Goal: Information Seeking & Learning: Find specific page/section

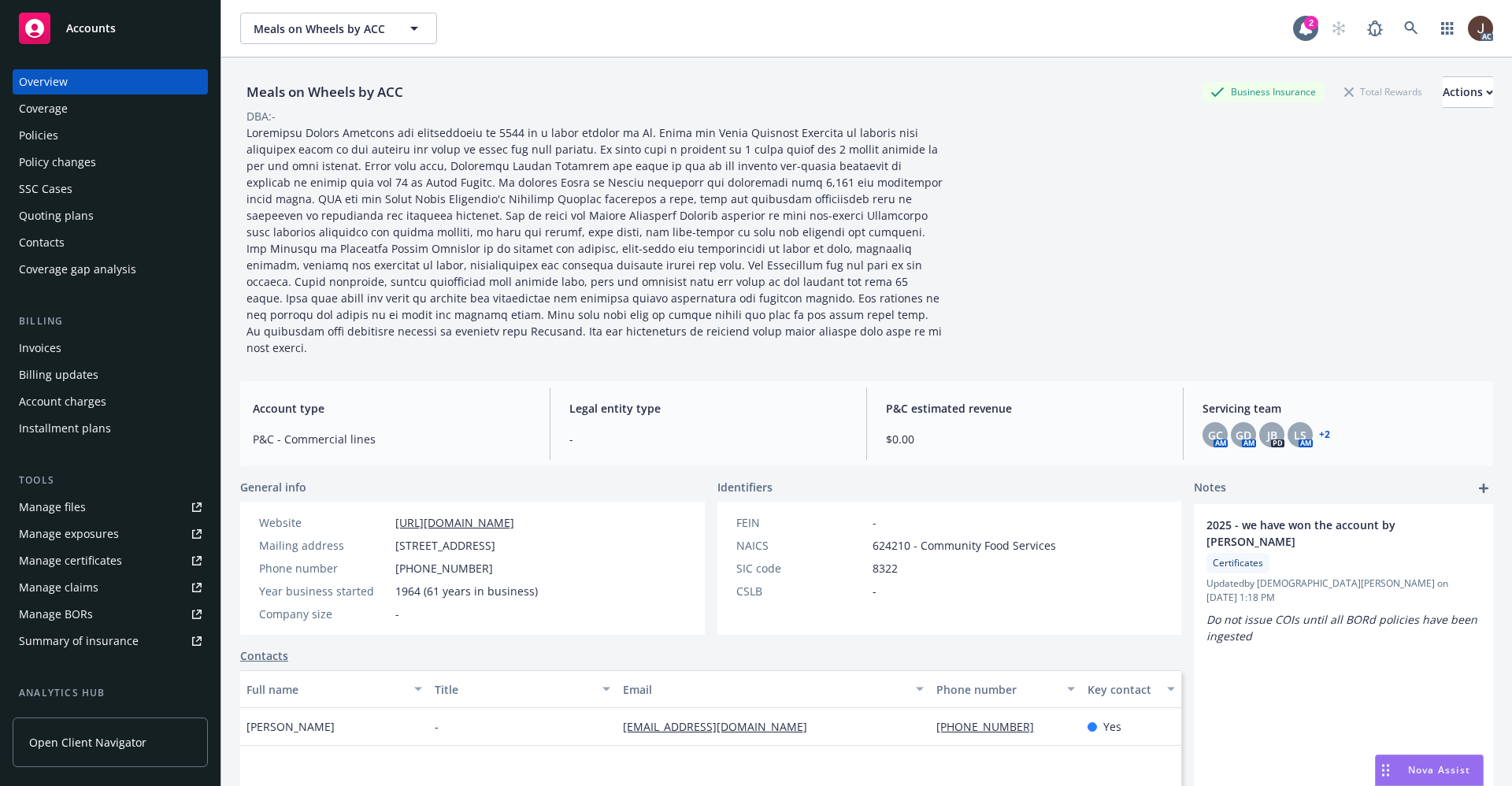
click at [43, 140] on div "Policies" at bounding box center [38, 136] width 39 height 26
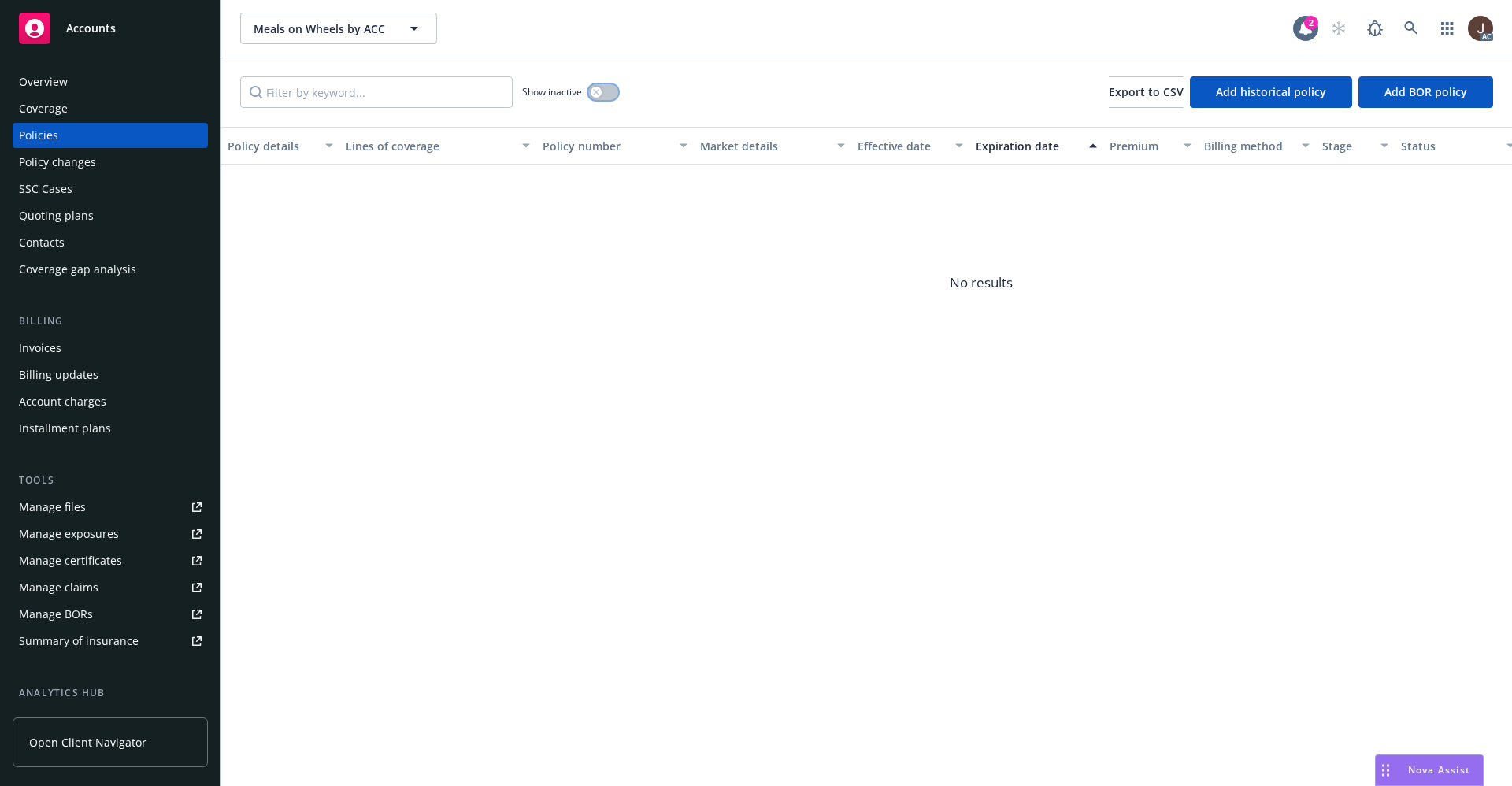
click at [605, 85] on button "button" at bounding box center [603, 92] width 29 height 16
click at [814, 97] on div "Show inactive Export to CSV Add historical policy Add BOR policy" at bounding box center [867, 92] width 1291 height 70
click at [594, 90] on button "button" at bounding box center [603, 92] width 29 height 16
click at [777, 91] on div "Show inactive Export to CSV Add historical policy Add BOR policy" at bounding box center [867, 92] width 1291 height 70
click at [36, 88] on div "Overview" at bounding box center [43, 83] width 49 height 26
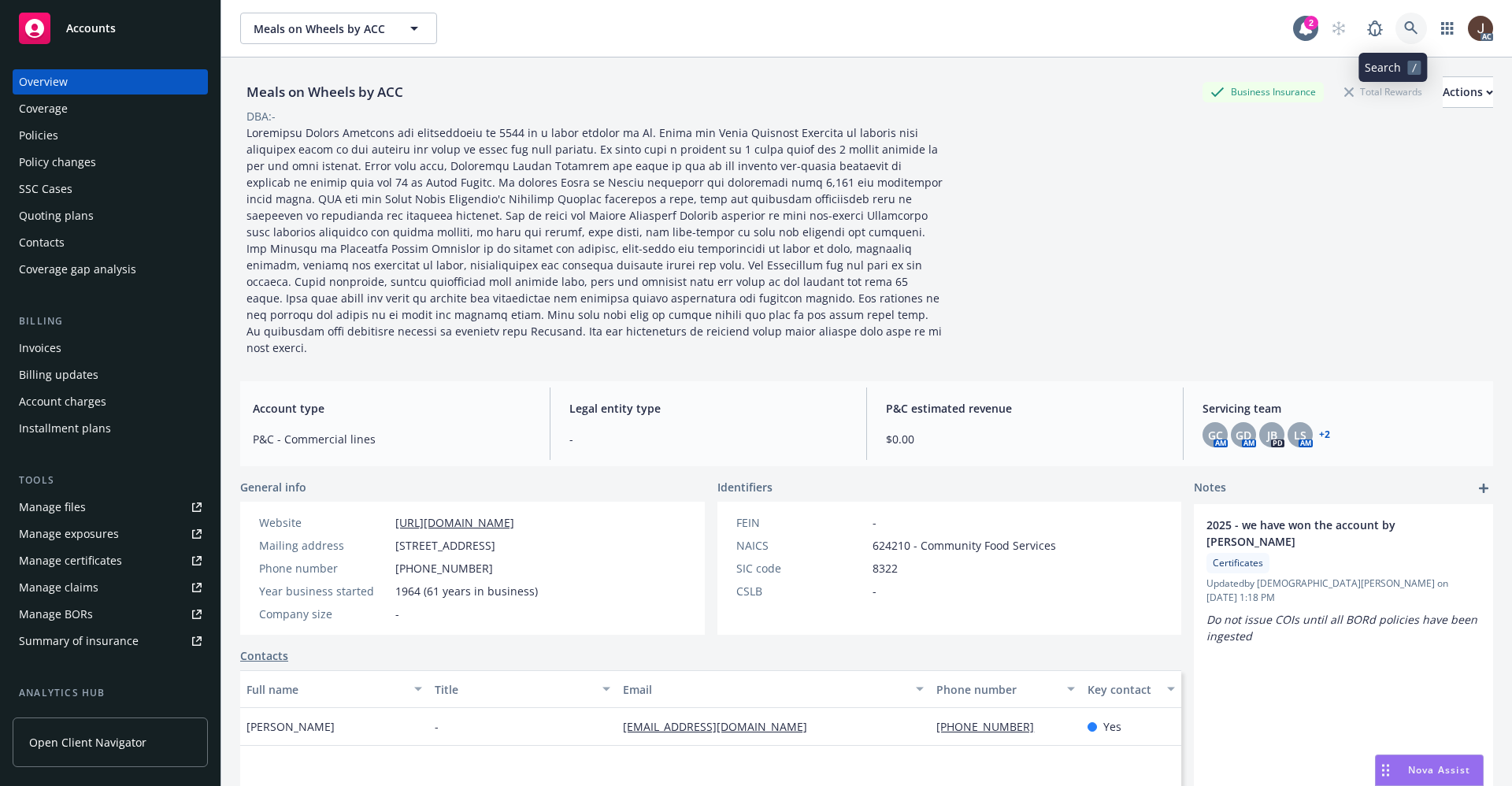
click at [1404, 31] on icon at bounding box center [1411, 28] width 14 height 14
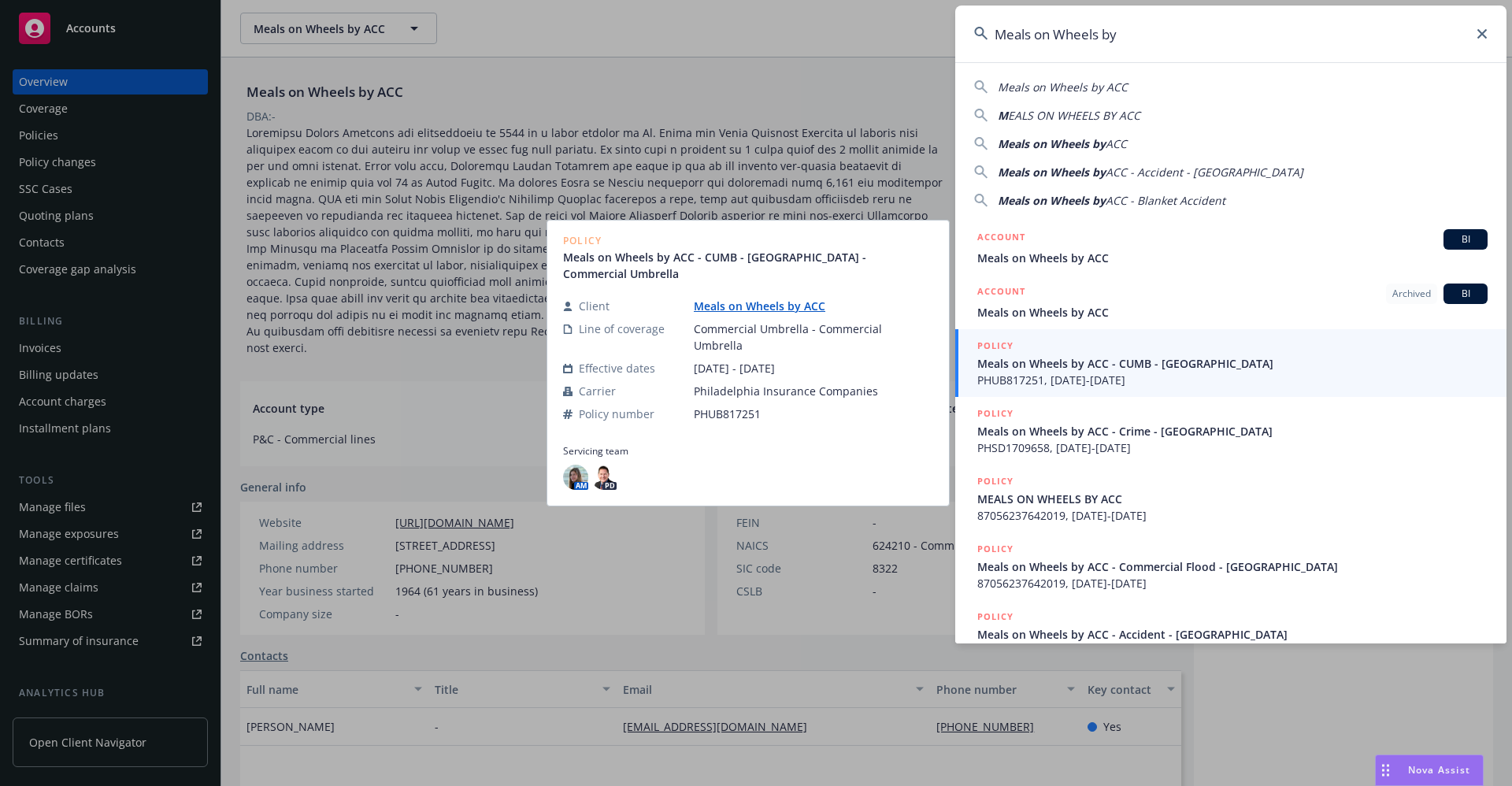
type input "Meals on Wheels by"
click at [1134, 374] on span "PHUB817251, [DATE]-[DATE]" at bounding box center [1232, 379] width 510 height 17
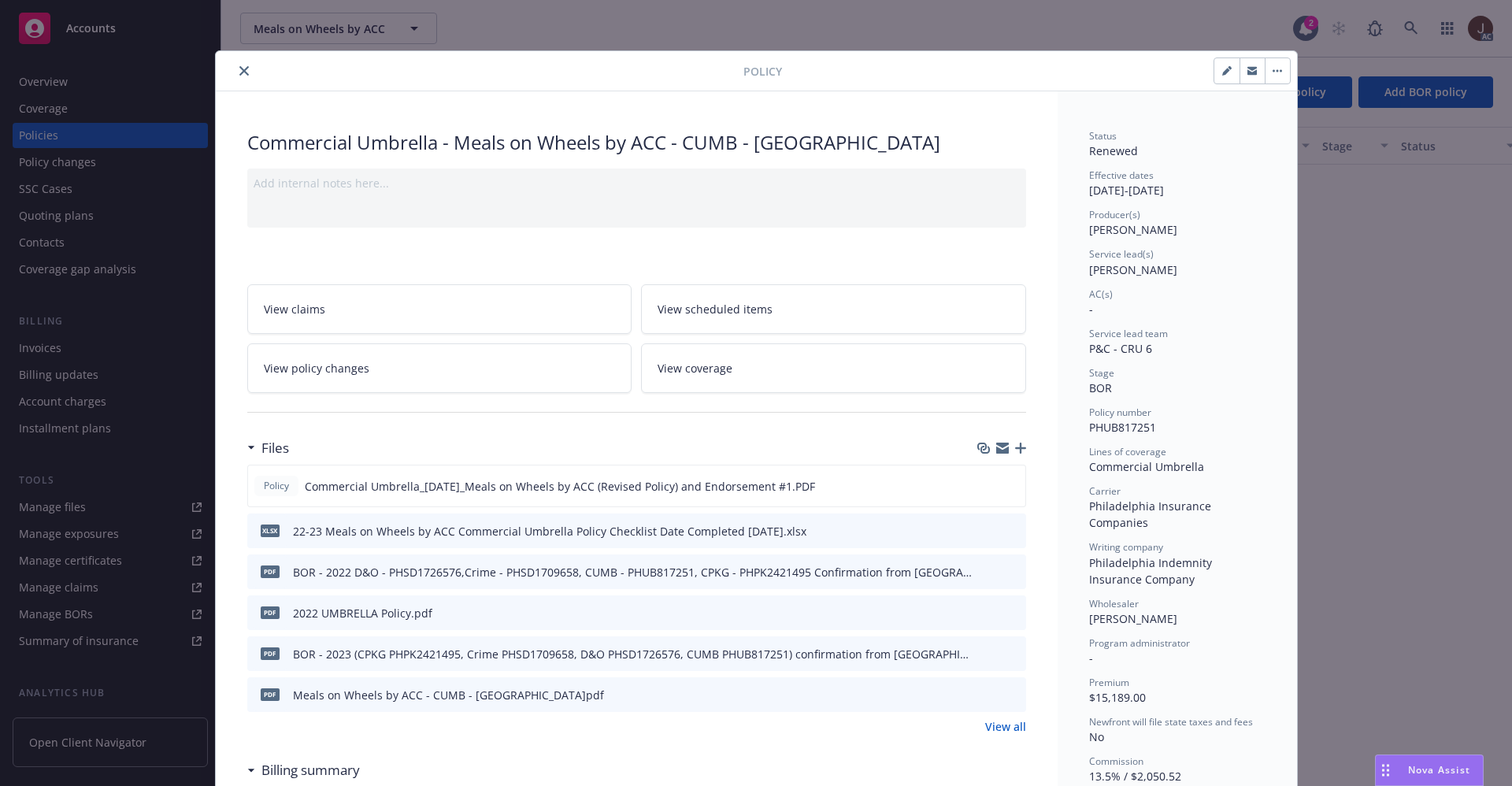
click at [237, 76] on button "close" at bounding box center [244, 71] width 19 height 19
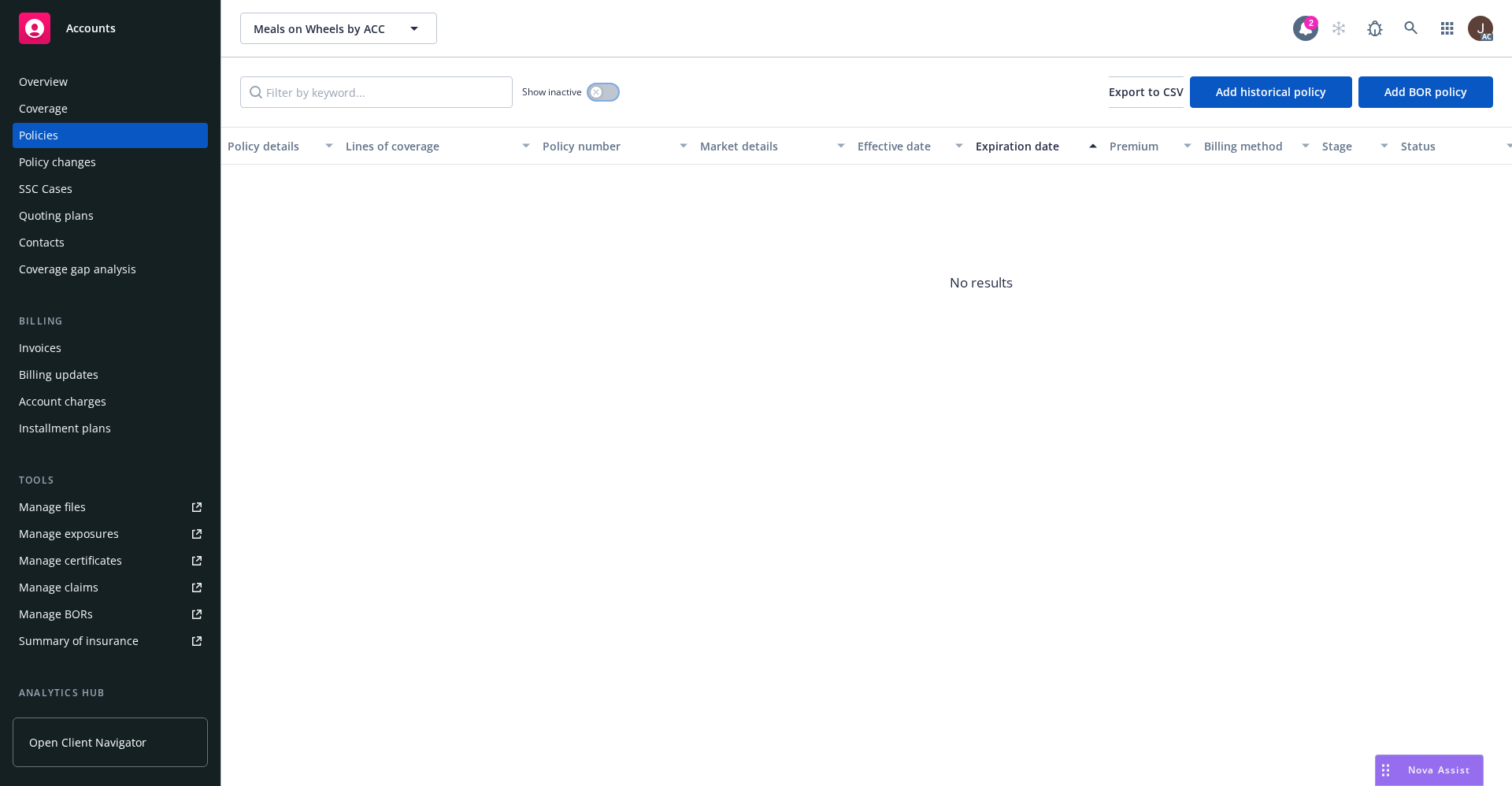
drag, startPoint x: 604, startPoint y: 89, endPoint x: 626, endPoint y: 87, distance: 22.1
click at [605, 89] on button "button" at bounding box center [603, 92] width 29 height 16
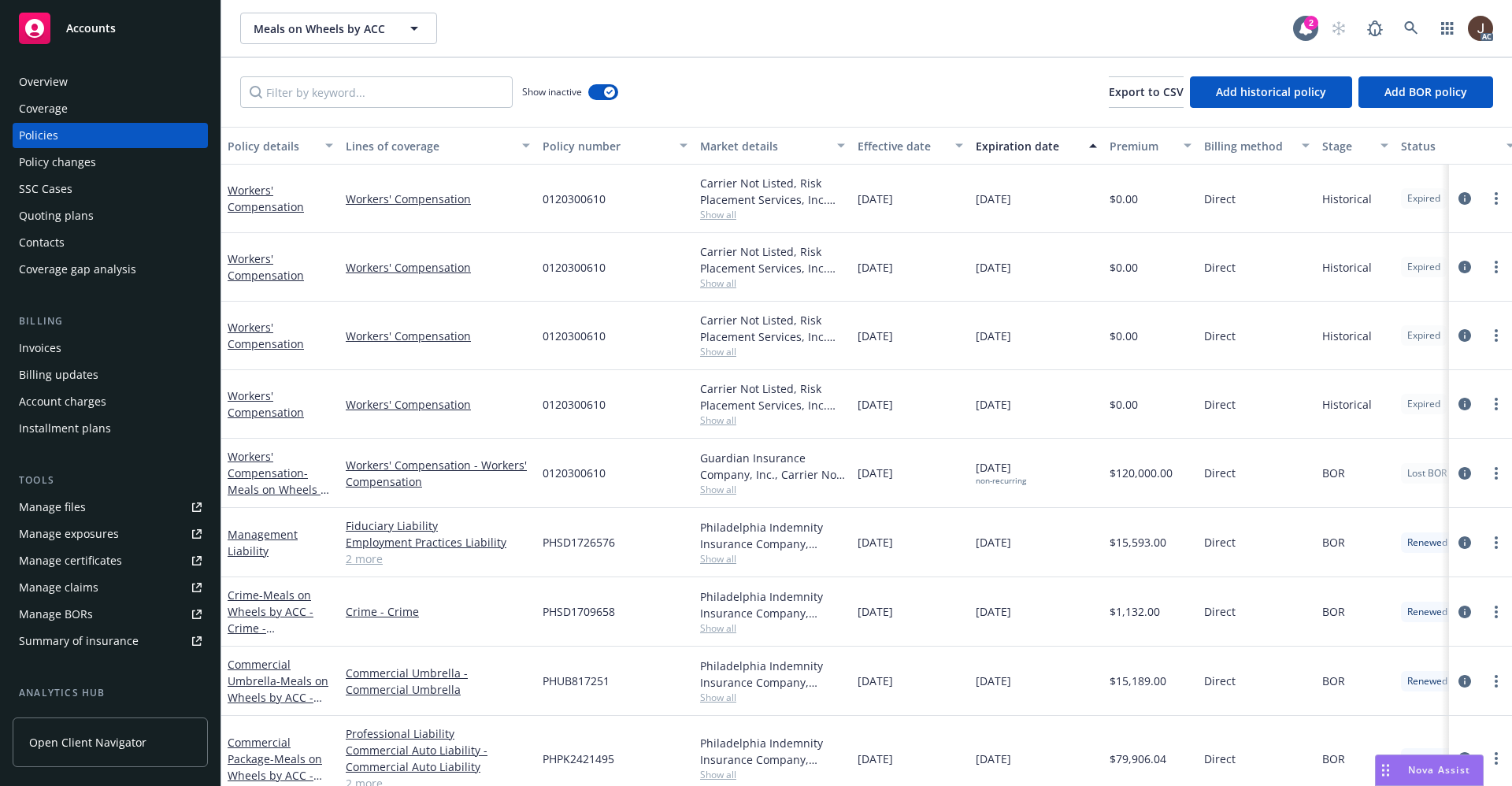
click at [722, 85] on div "Show inactive Export to CSV Add historical policy Add BOR policy" at bounding box center [867, 92] width 1291 height 70
click at [331, 89] on input "Filter by keyword..." at bounding box center [375, 92] width 272 height 31
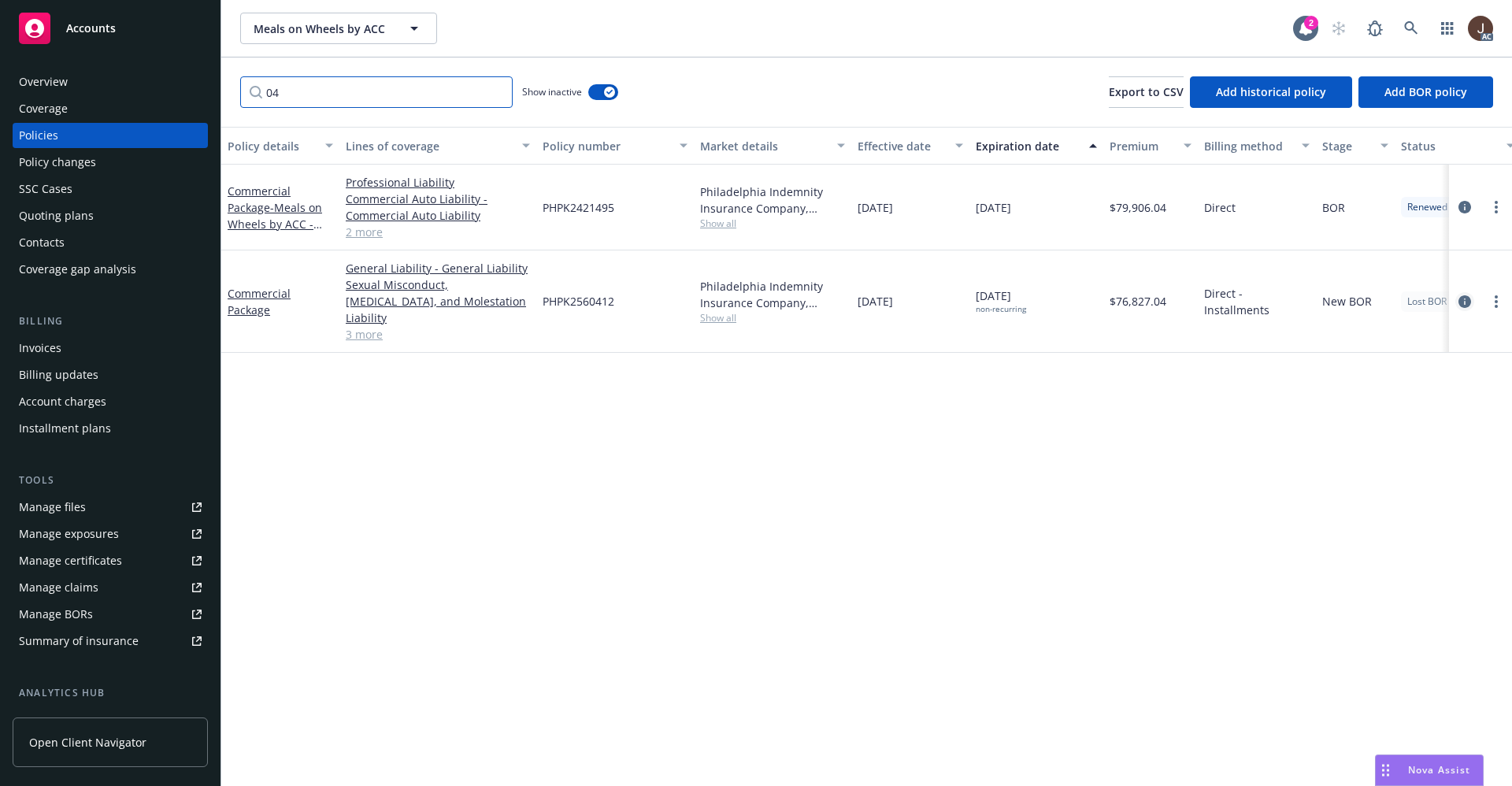
type input "04"
click at [1469, 296] on icon "circleInformation" at bounding box center [1465, 302] width 13 height 13
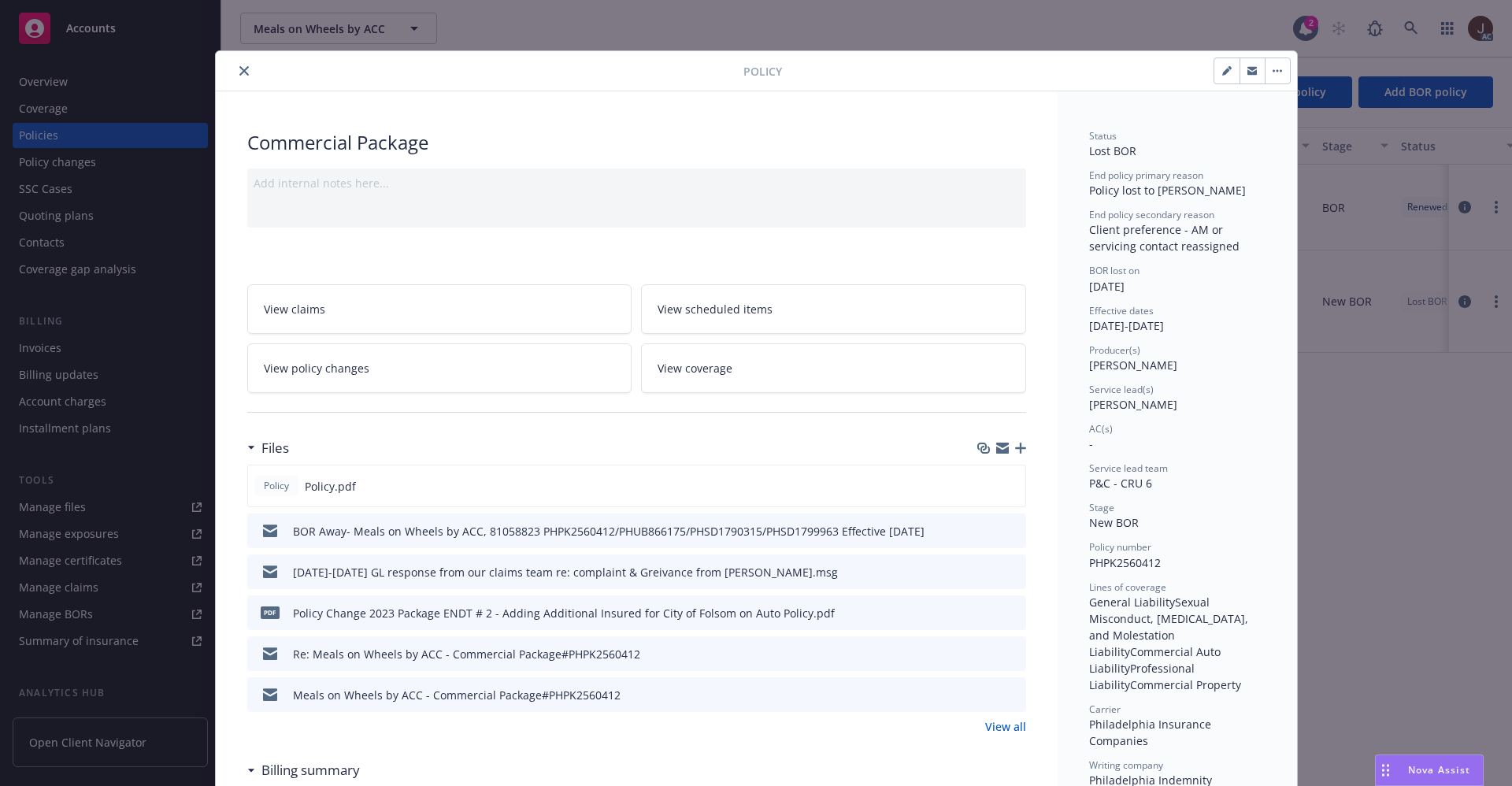
click at [240, 69] on icon "close" at bounding box center [245, 71] width 10 height 10
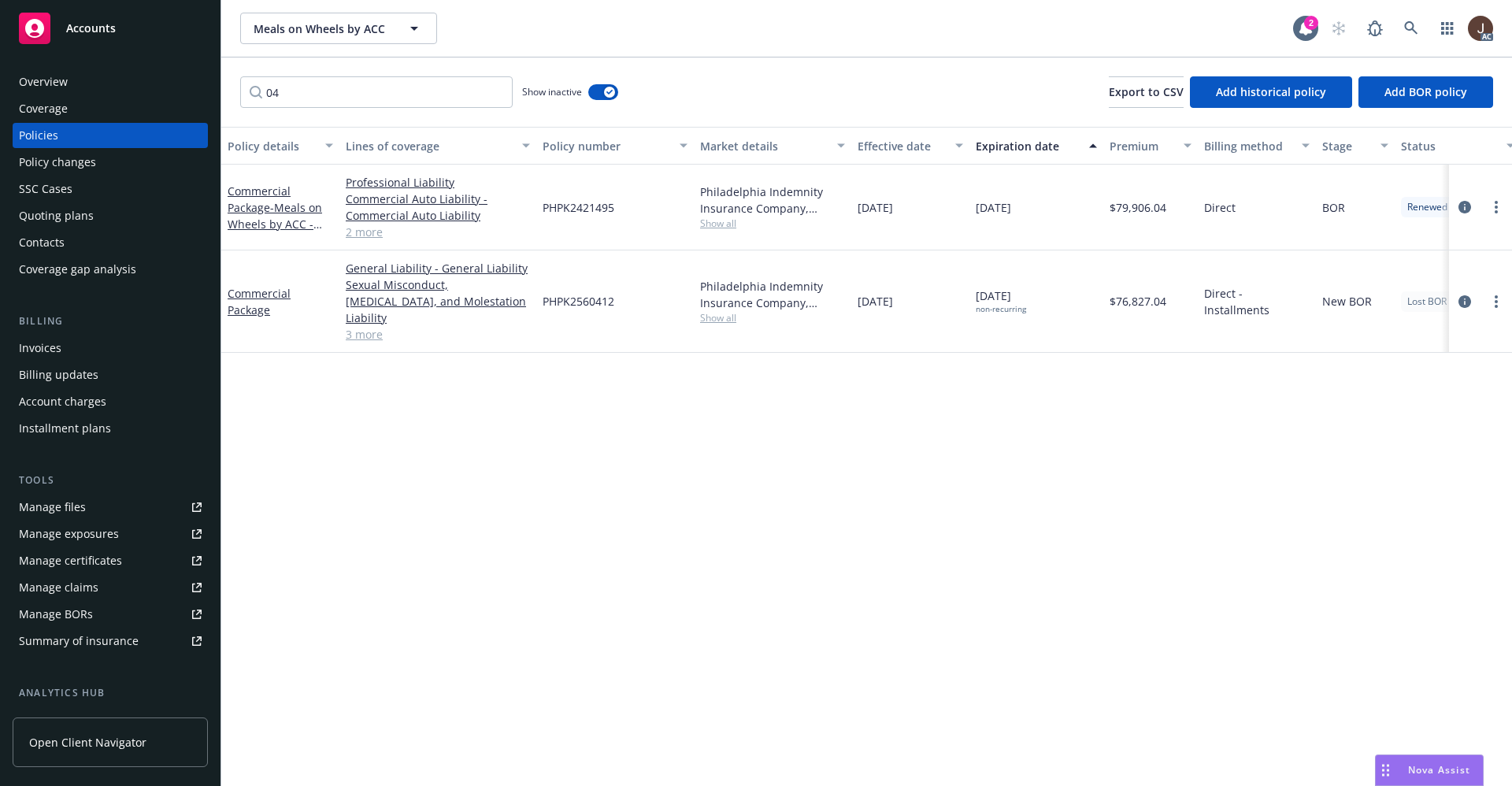
click at [480, 438] on div "Policy details Lines of coverage Policy number Market details Effective date Ex…" at bounding box center [867, 456] width 1291 height 659
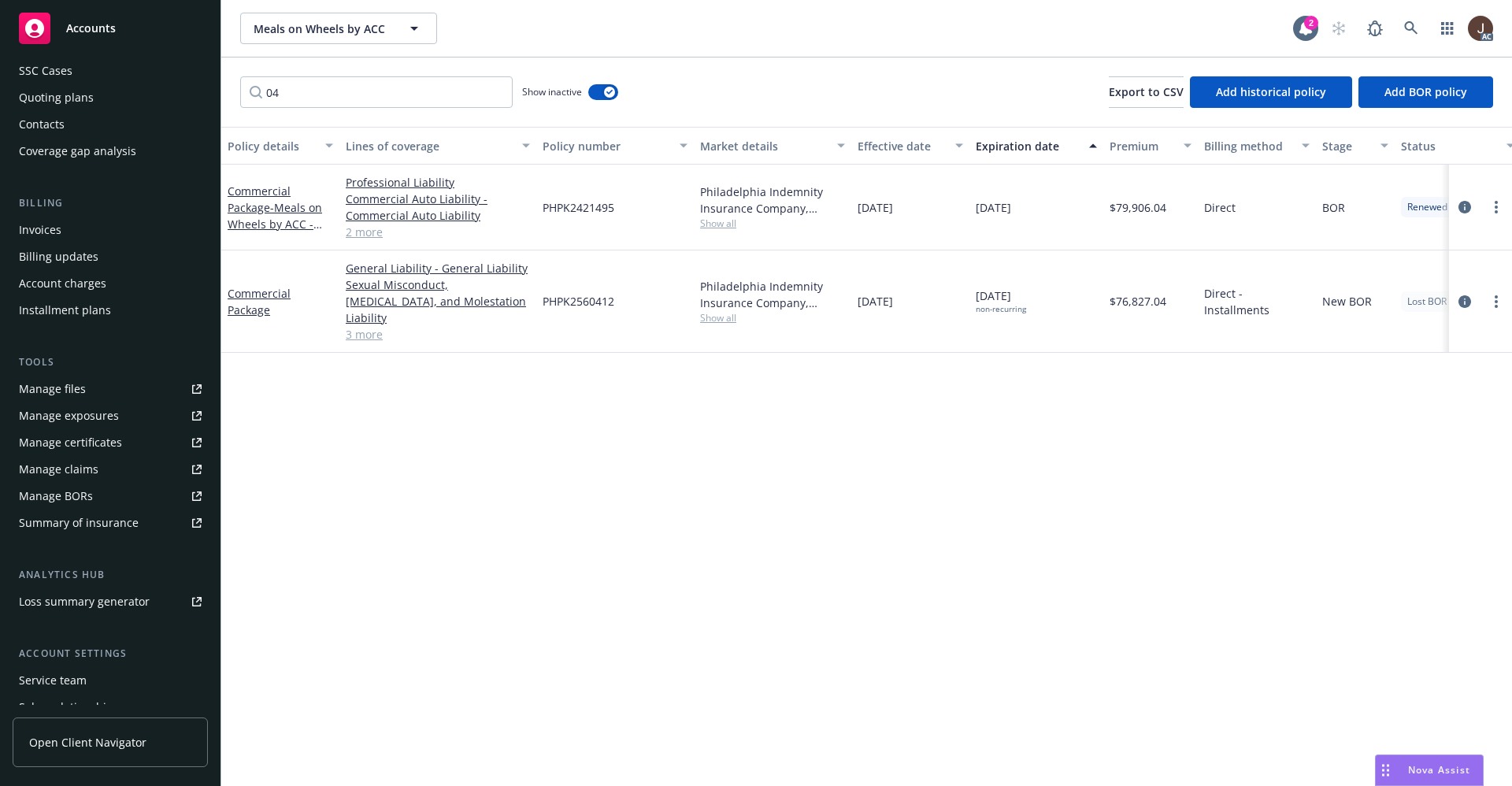
scroll to position [213, 0]
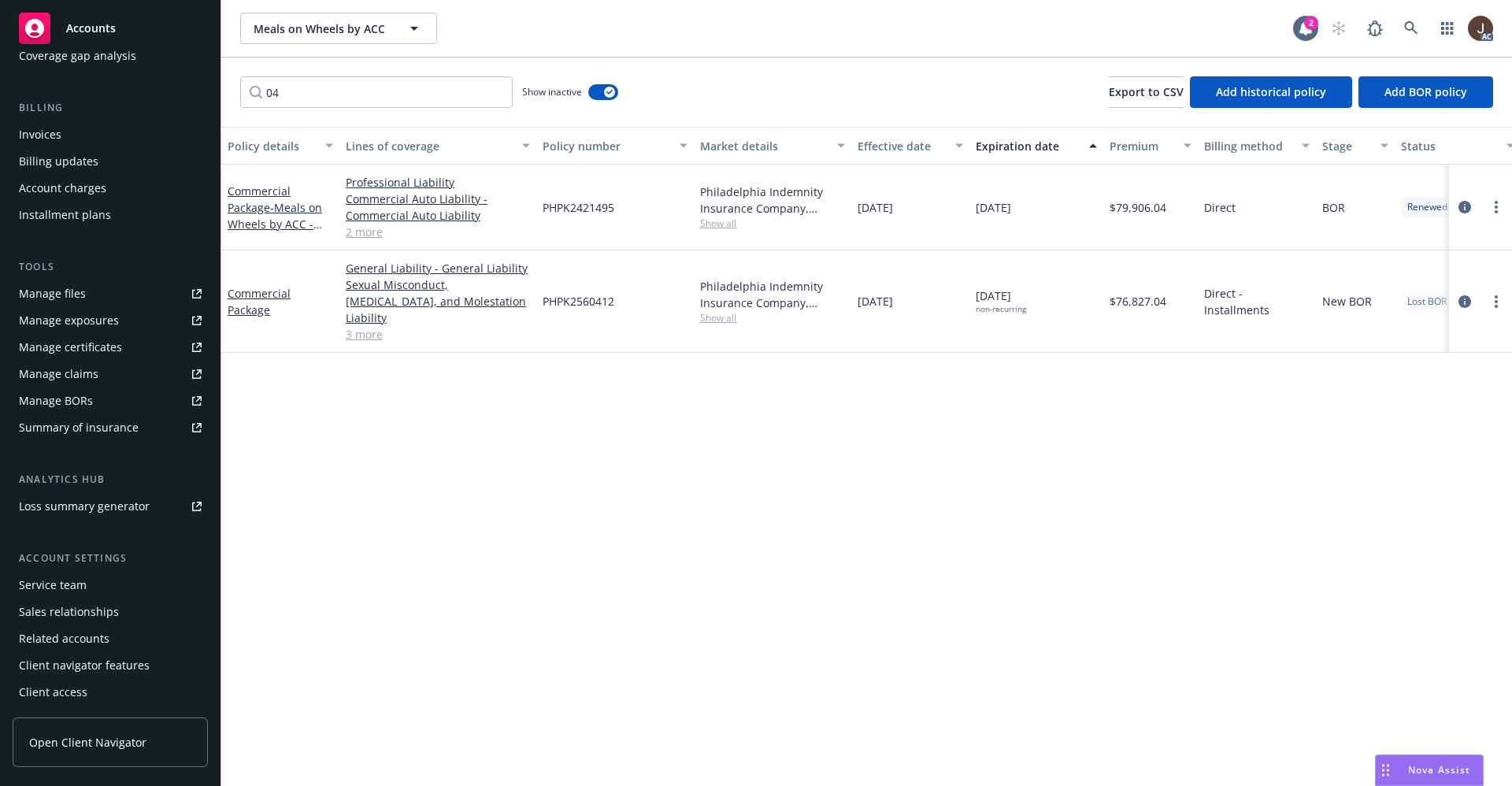
click at [48, 591] on div "Service team" at bounding box center [52, 586] width 68 height 26
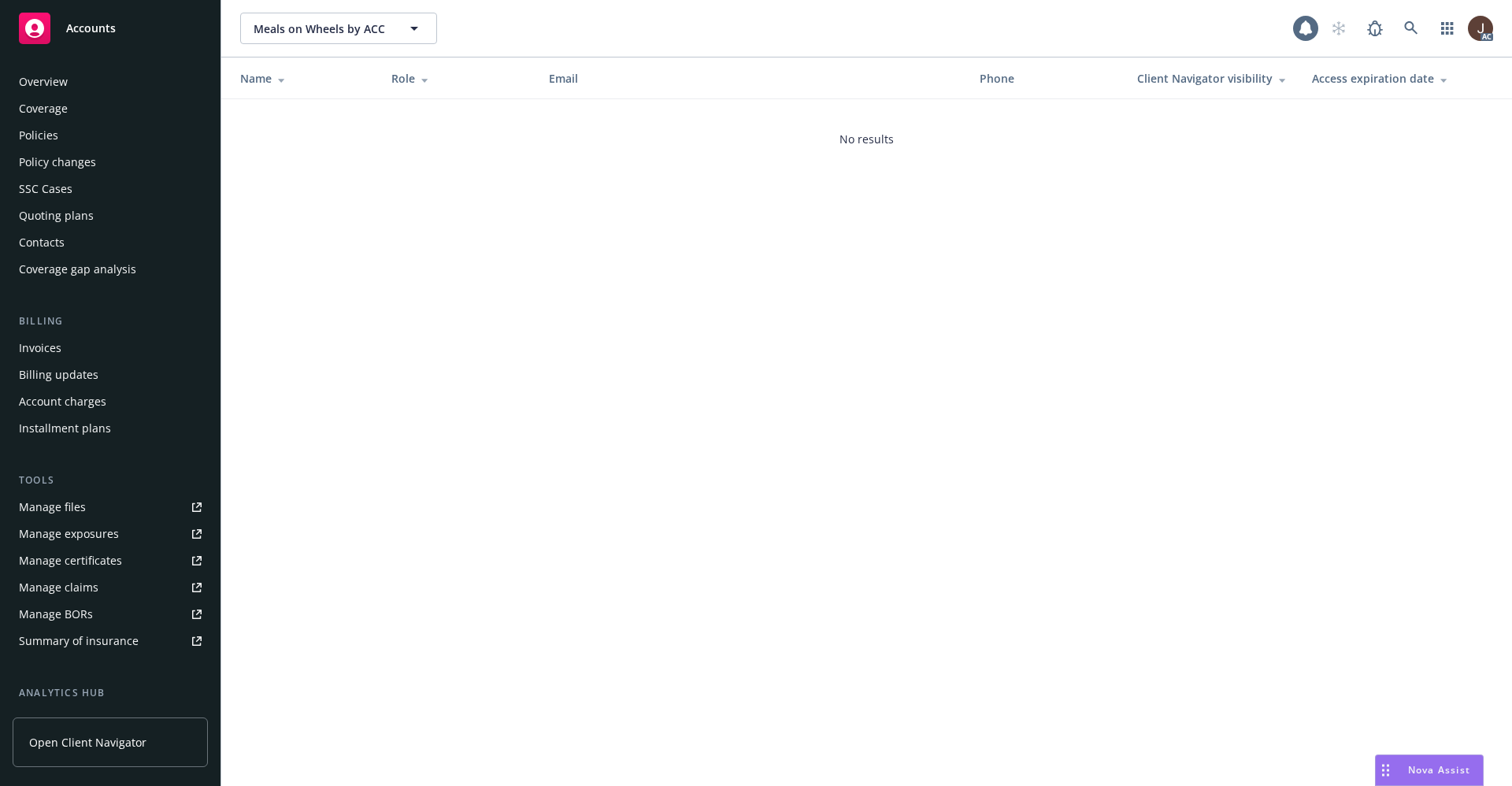
scroll to position [213, 0]
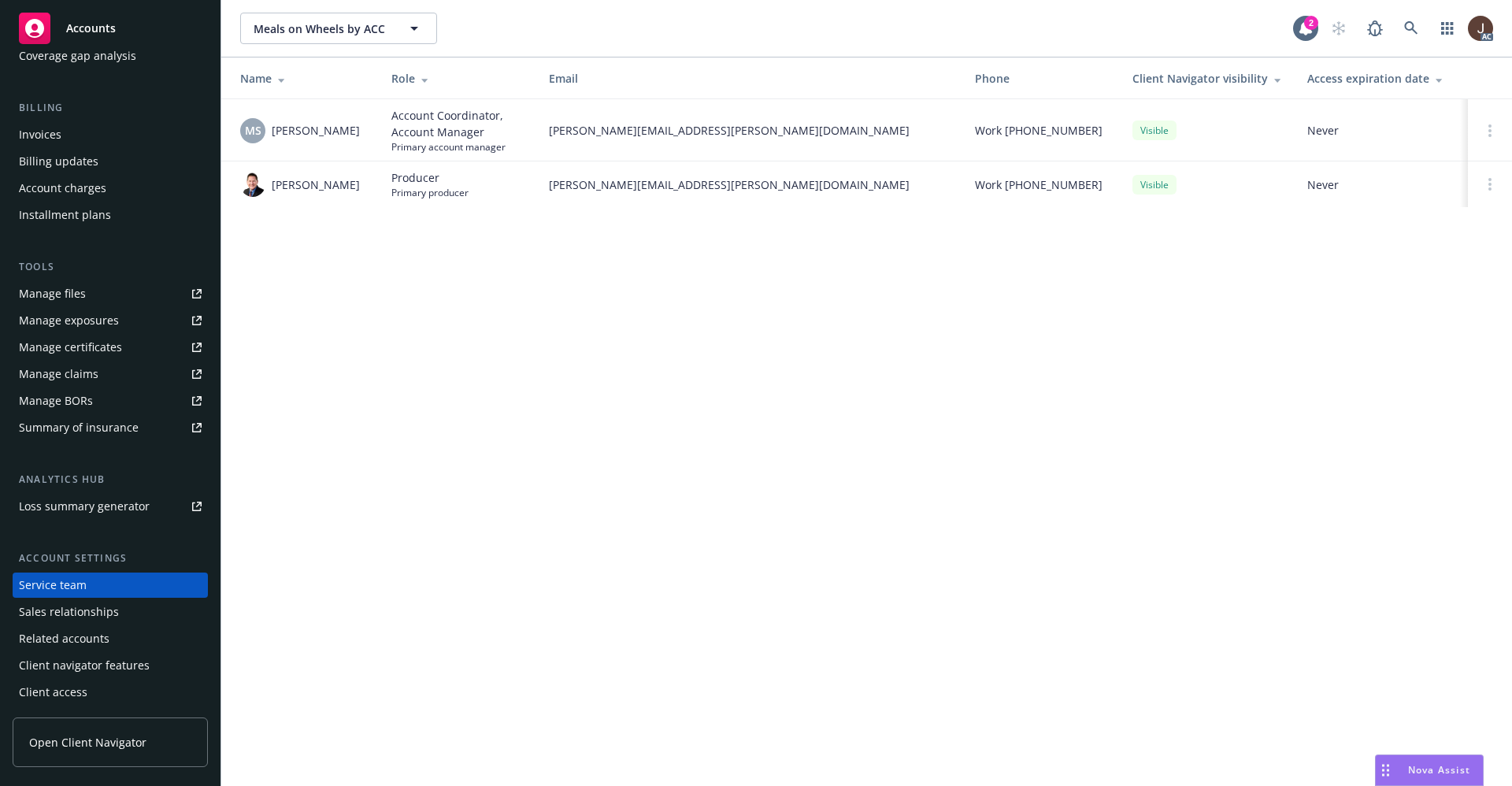
click at [444, 480] on div "Meals on Wheels by ACC Meals on Wheels by ACC 2 AC Name Role Email Phone Client…" at bounding box center [867, 393] width 1291 height 786
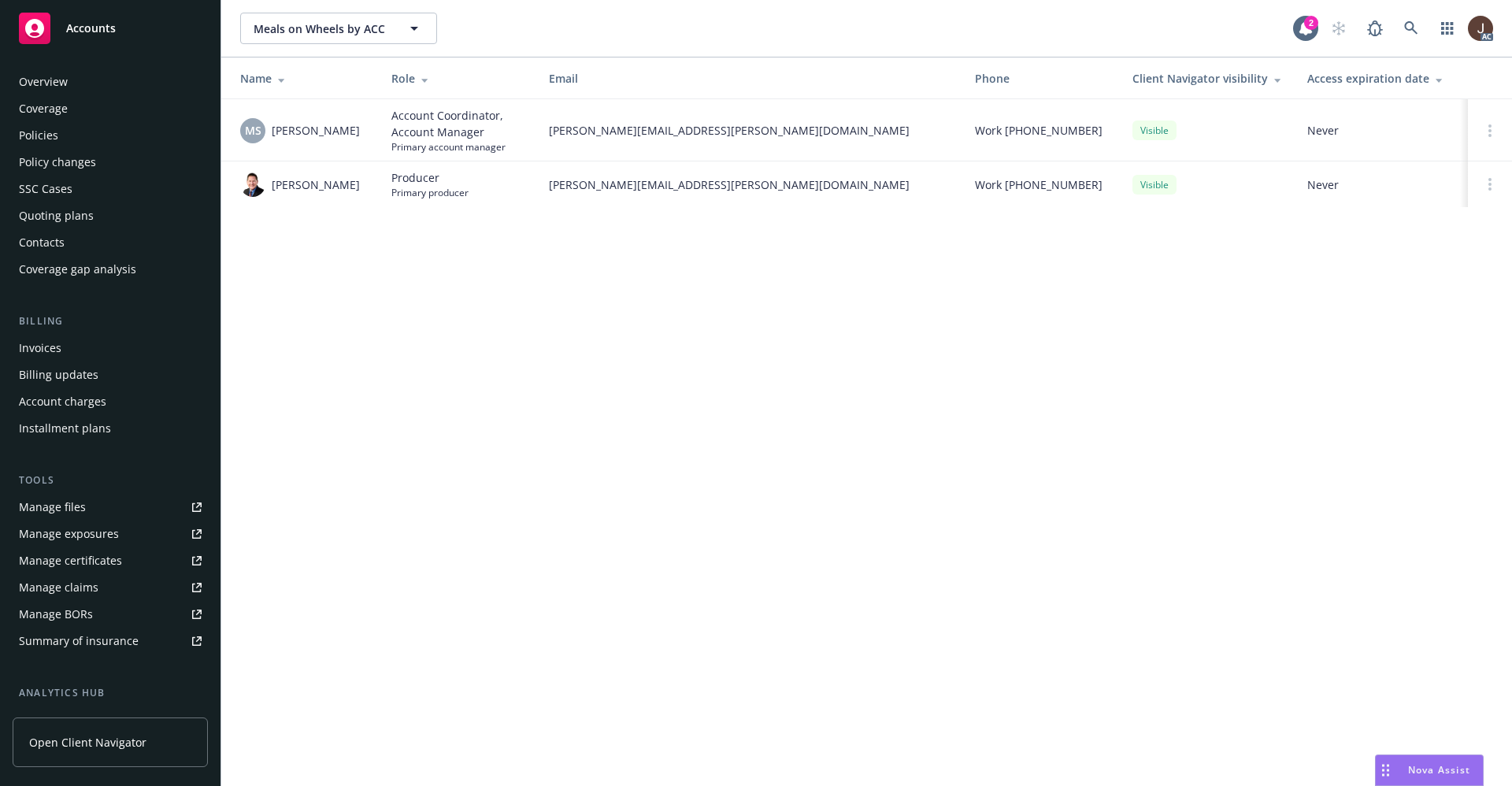
click at [30, 136] on div "Policies" at bounding box center [38, 136] width 39 height 26
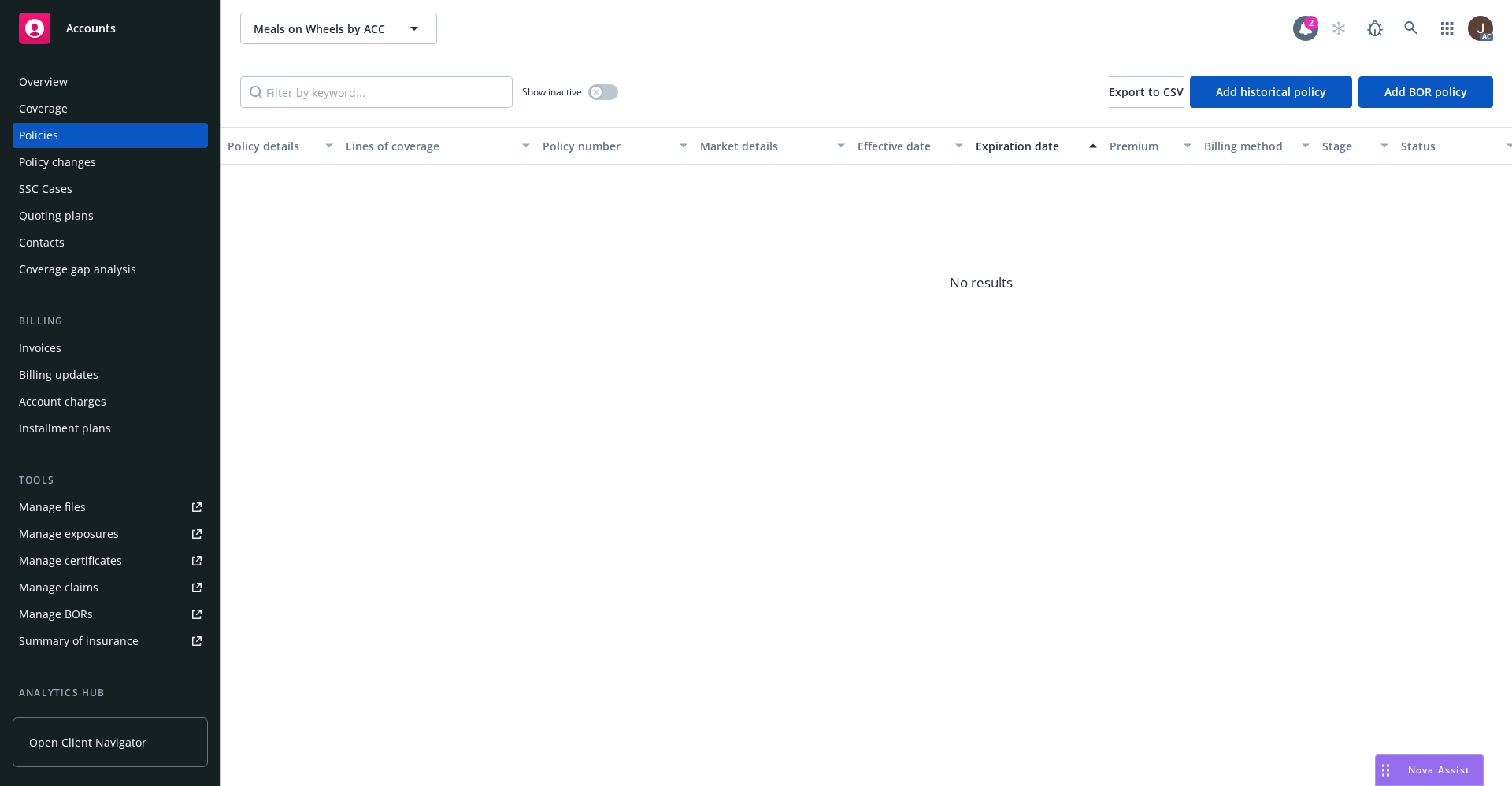
scroll to position [213, 0]
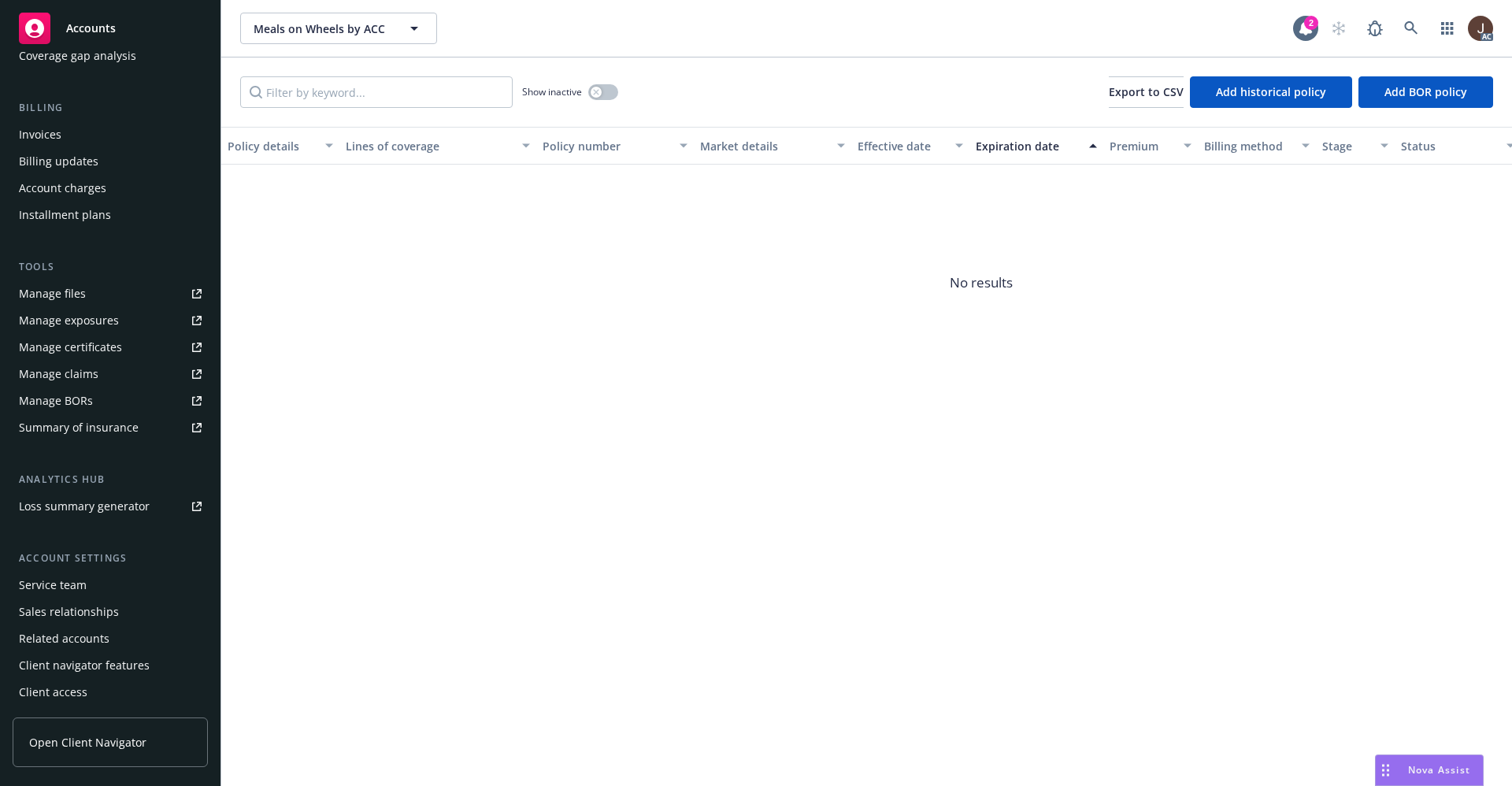
click at [60, 586] on div "Service team" at bounding box center [52, 586] width 68 height 26
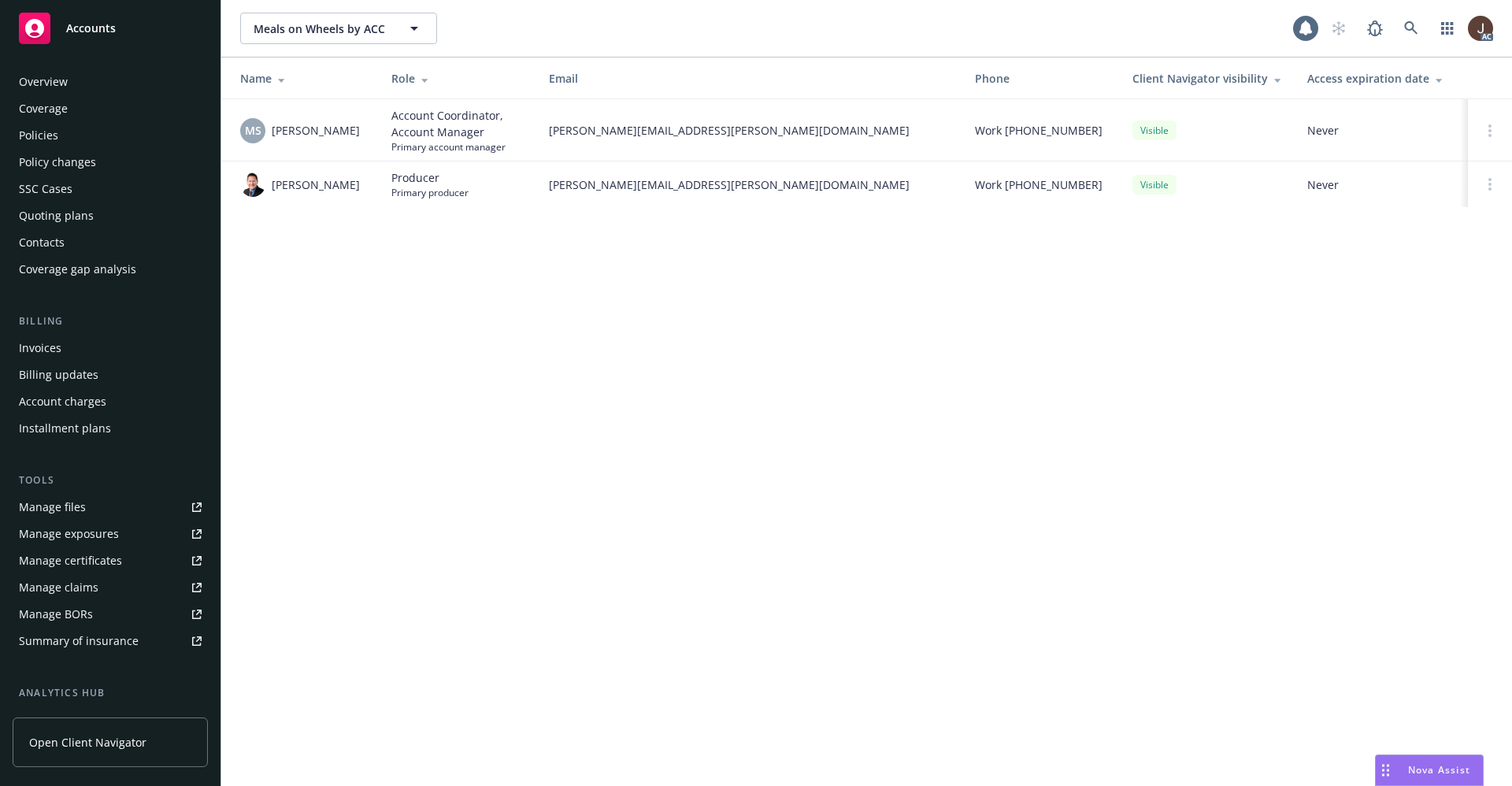
scroll to position [213, 0]
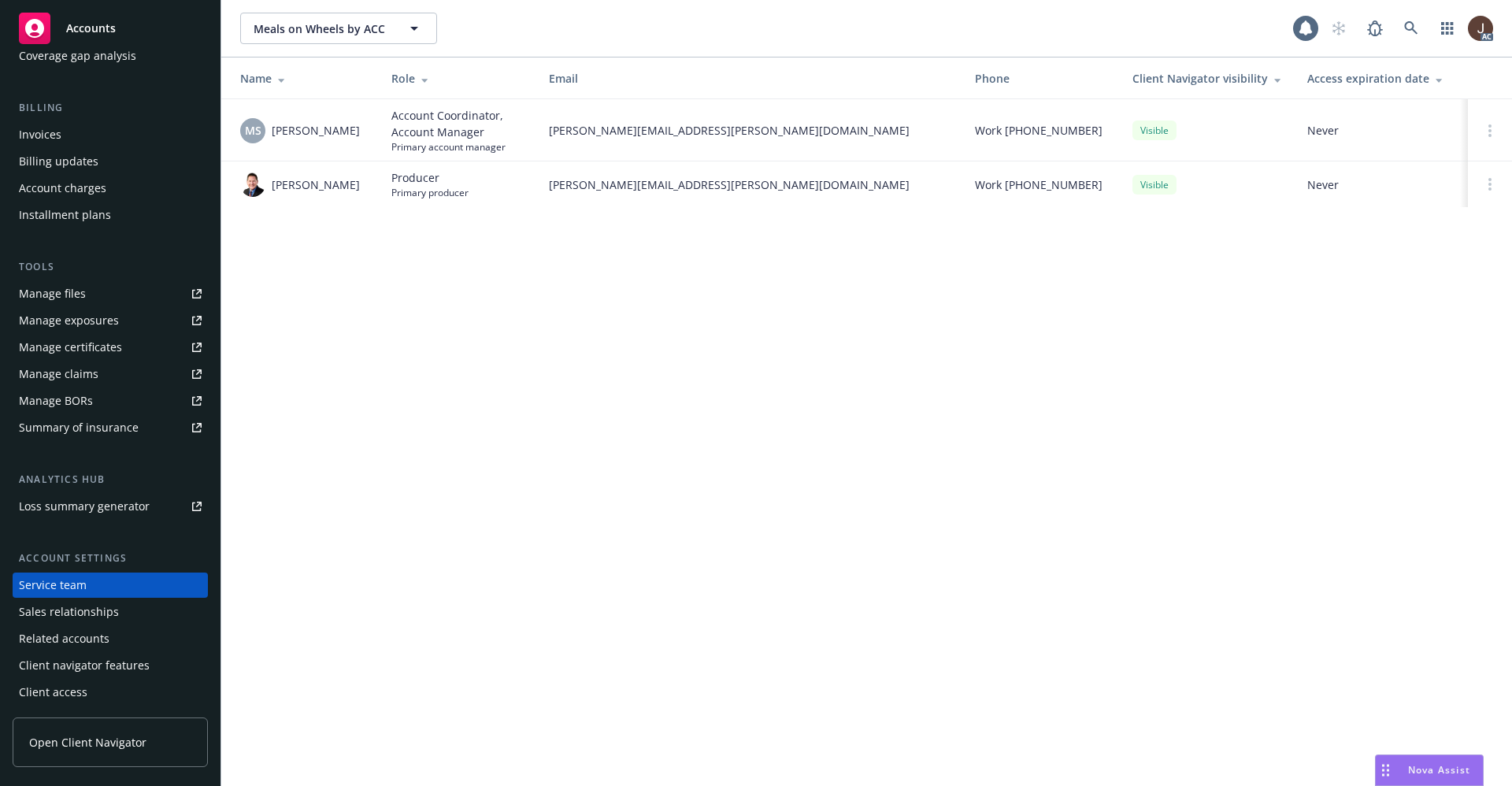
click at [530, 446] on div "Meals on Wheels by ACC Meals on Wheels by ACC AC Name Role Email Phone Client N…" at bounding box center [867, 393] width 1291 height 786
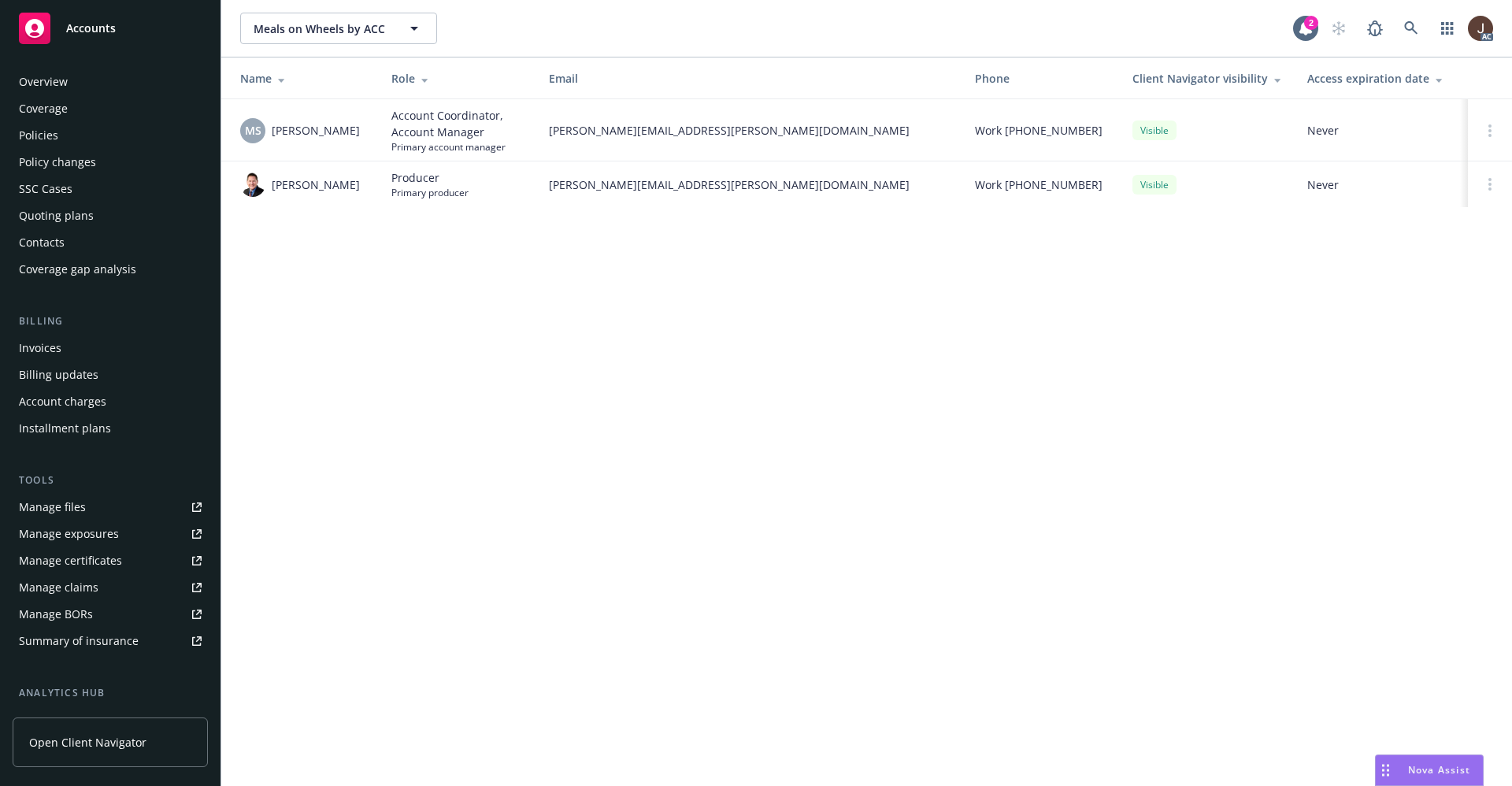
click at [39, 141] on div "Policies" at bounding box center [38, 136] width 39 height 26
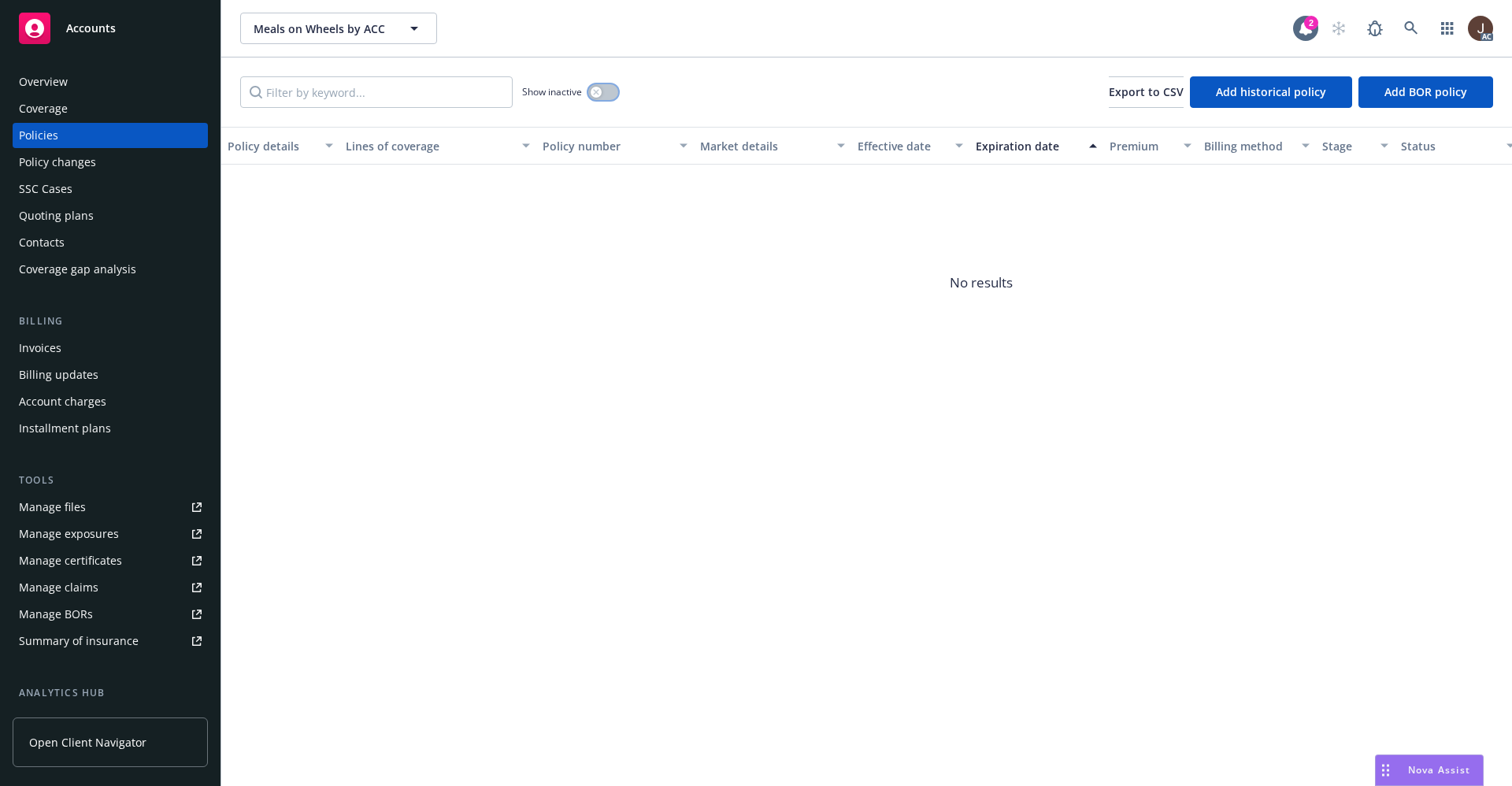
click at [608, 92] on button "button" at bounding box center [603, 92] width 29 height 16
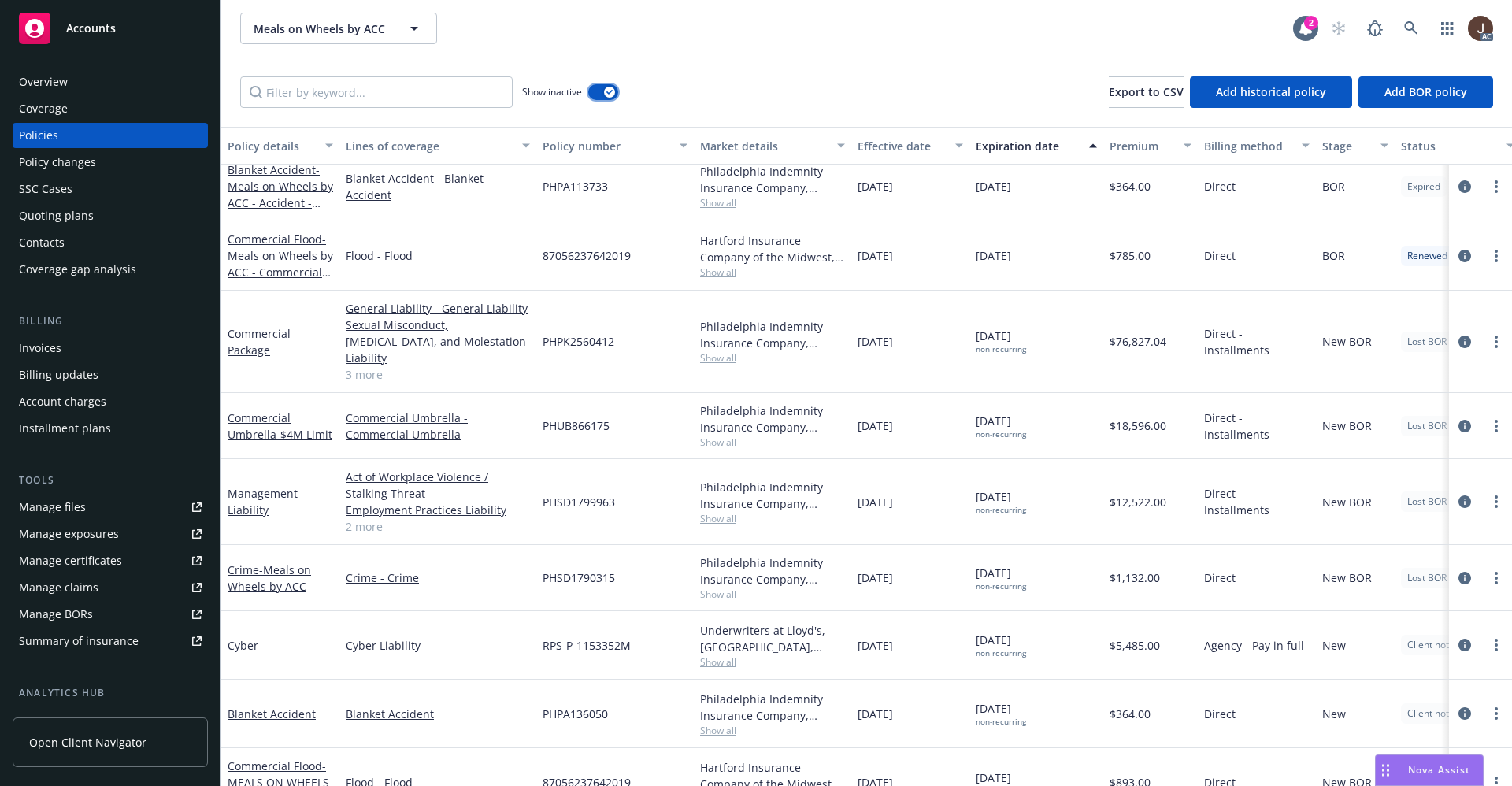
scroll to position [745, 0]
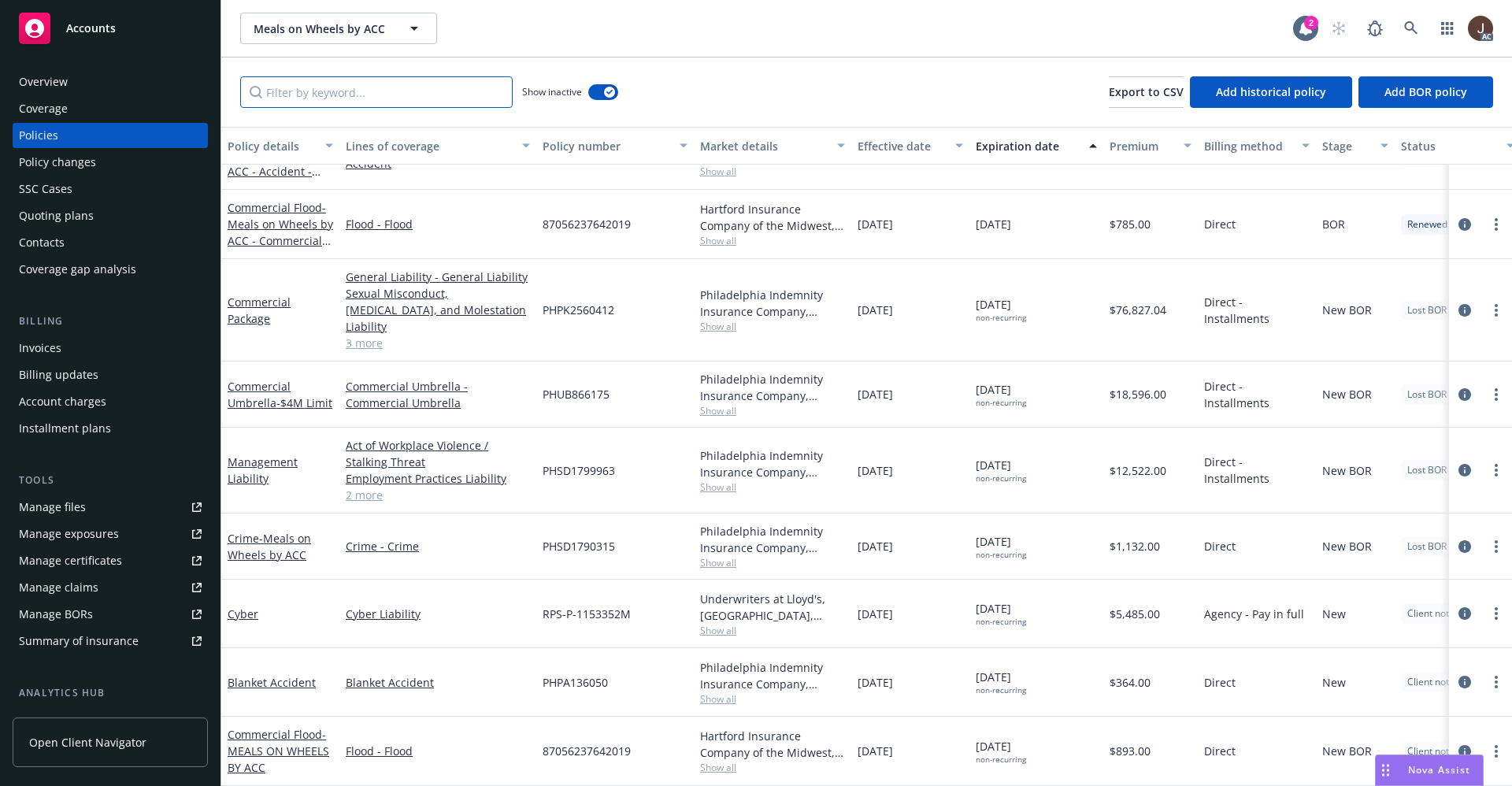
click at [315, 89] on input "Filter by keyword..." at bounding box center [375, 92] width 272 height 31
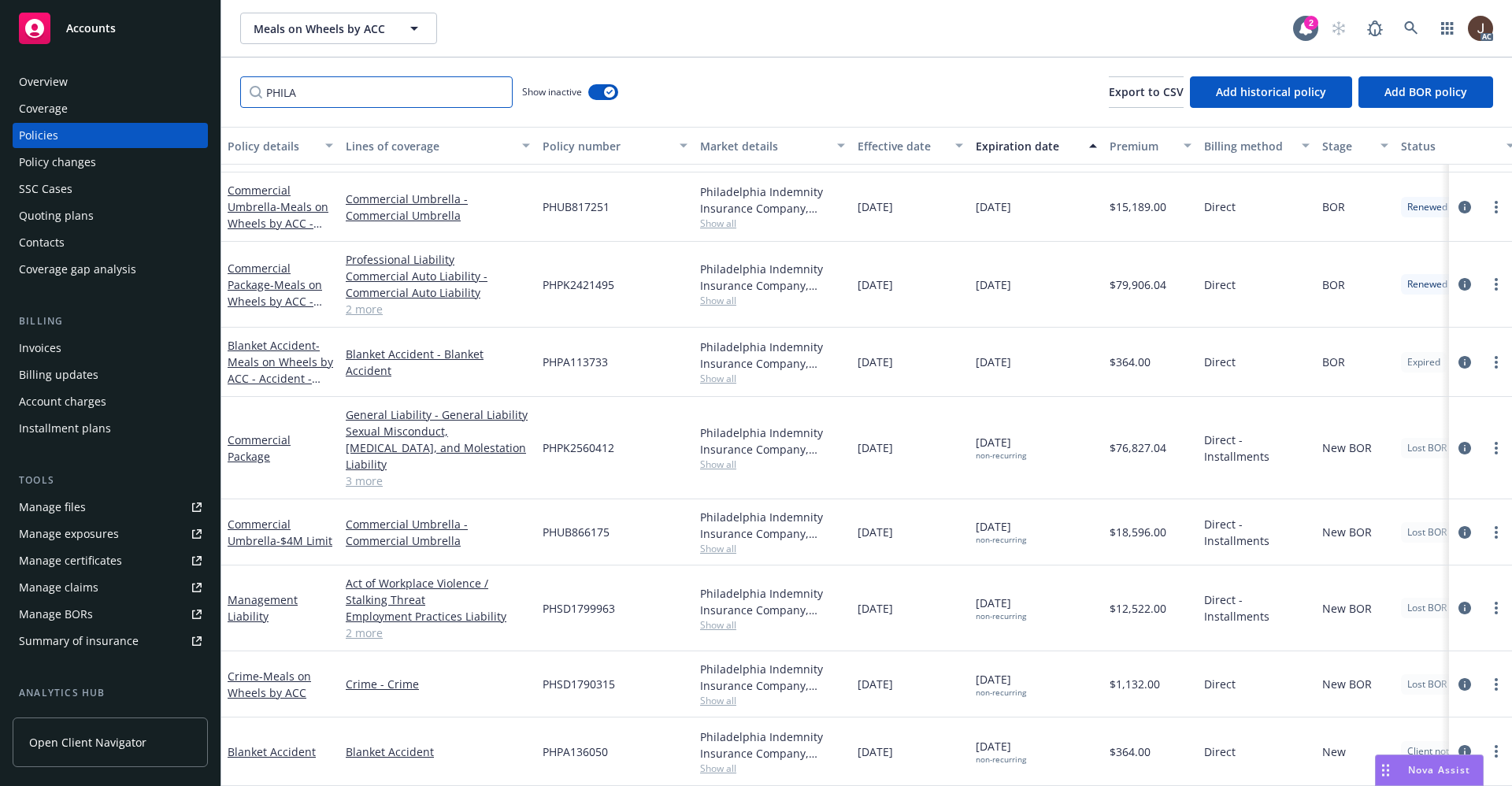
scroll to position [11, 0]
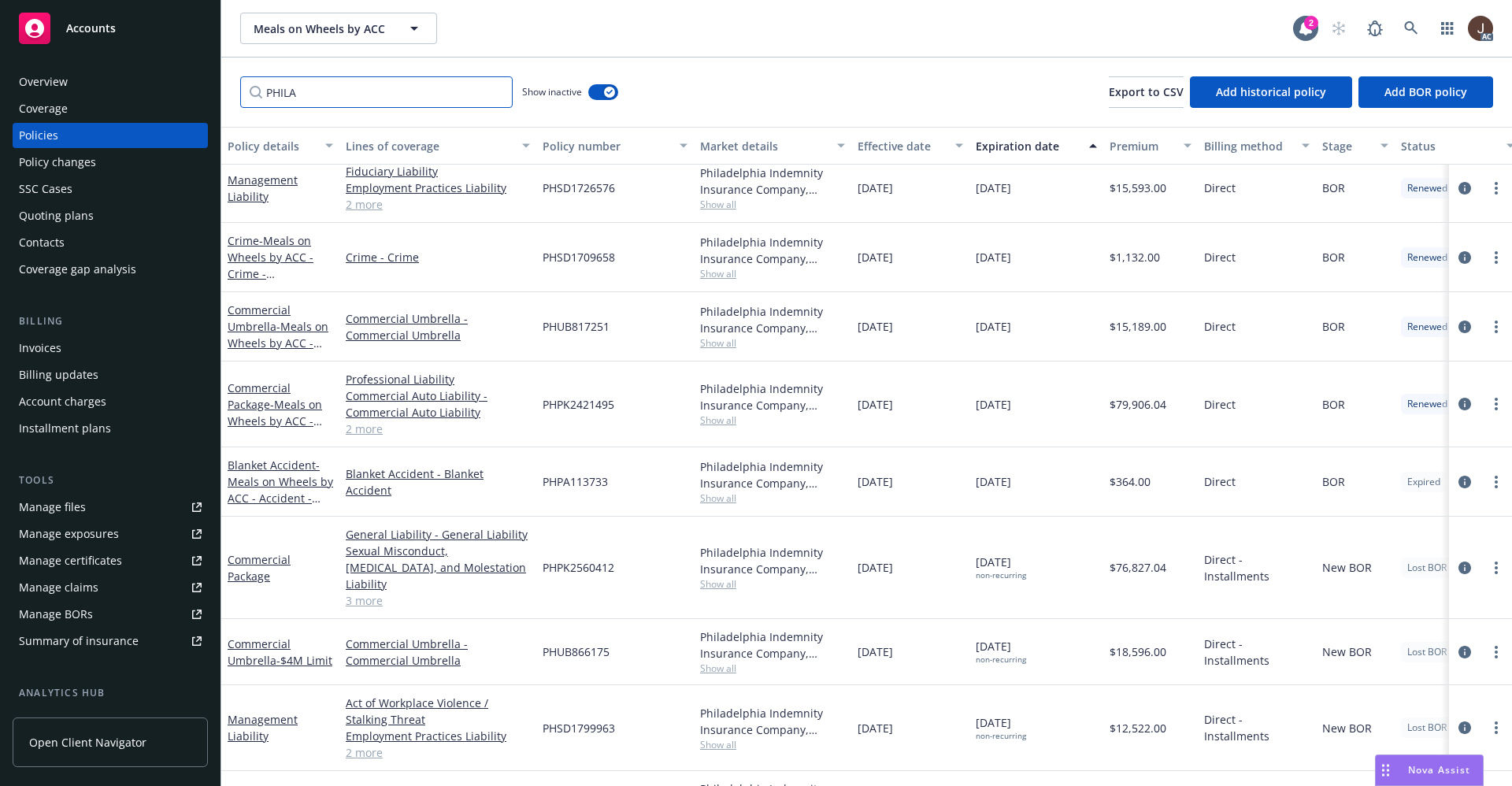
type input "PHILA"
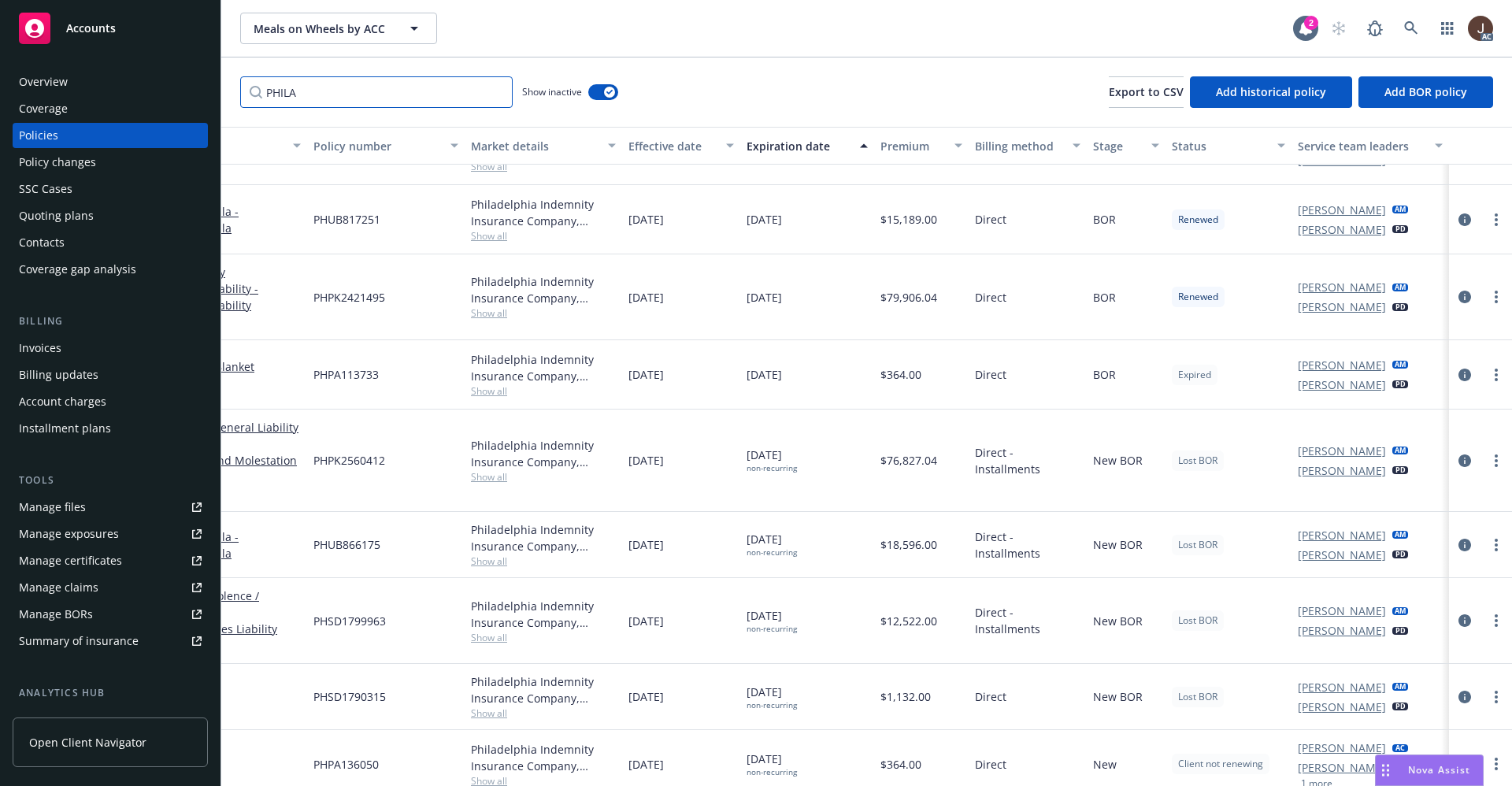
scroll to position [129, 245]
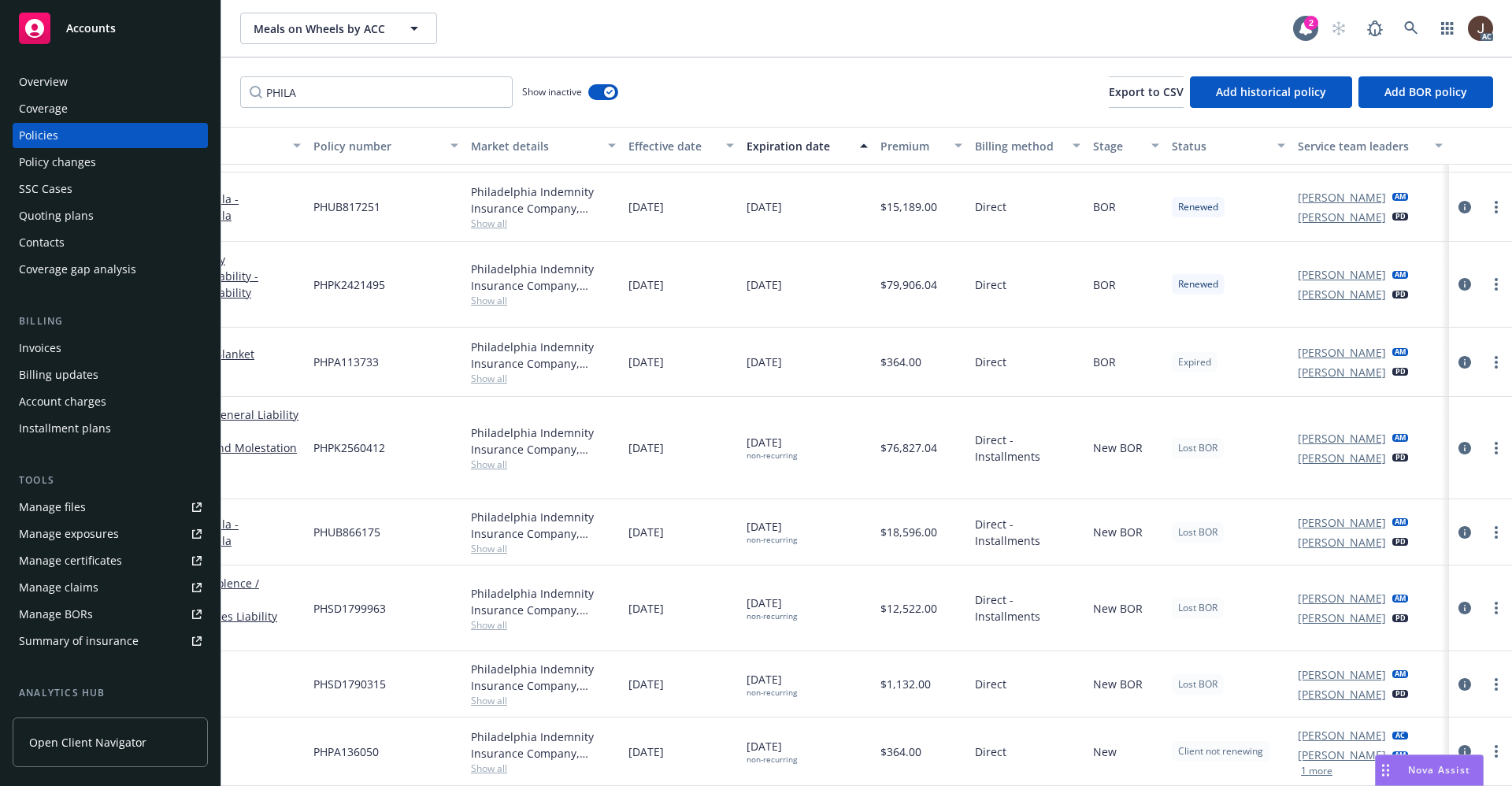
click at [1307, 761] on div "[PERSON_NAME] AC [PERSON_NAME] AM 1 more" at bounding box center [1371, 752] width 157 height 69
click at [1302, 766] on button "1 more" at bounding box center [1316, 771] width 31 height 10
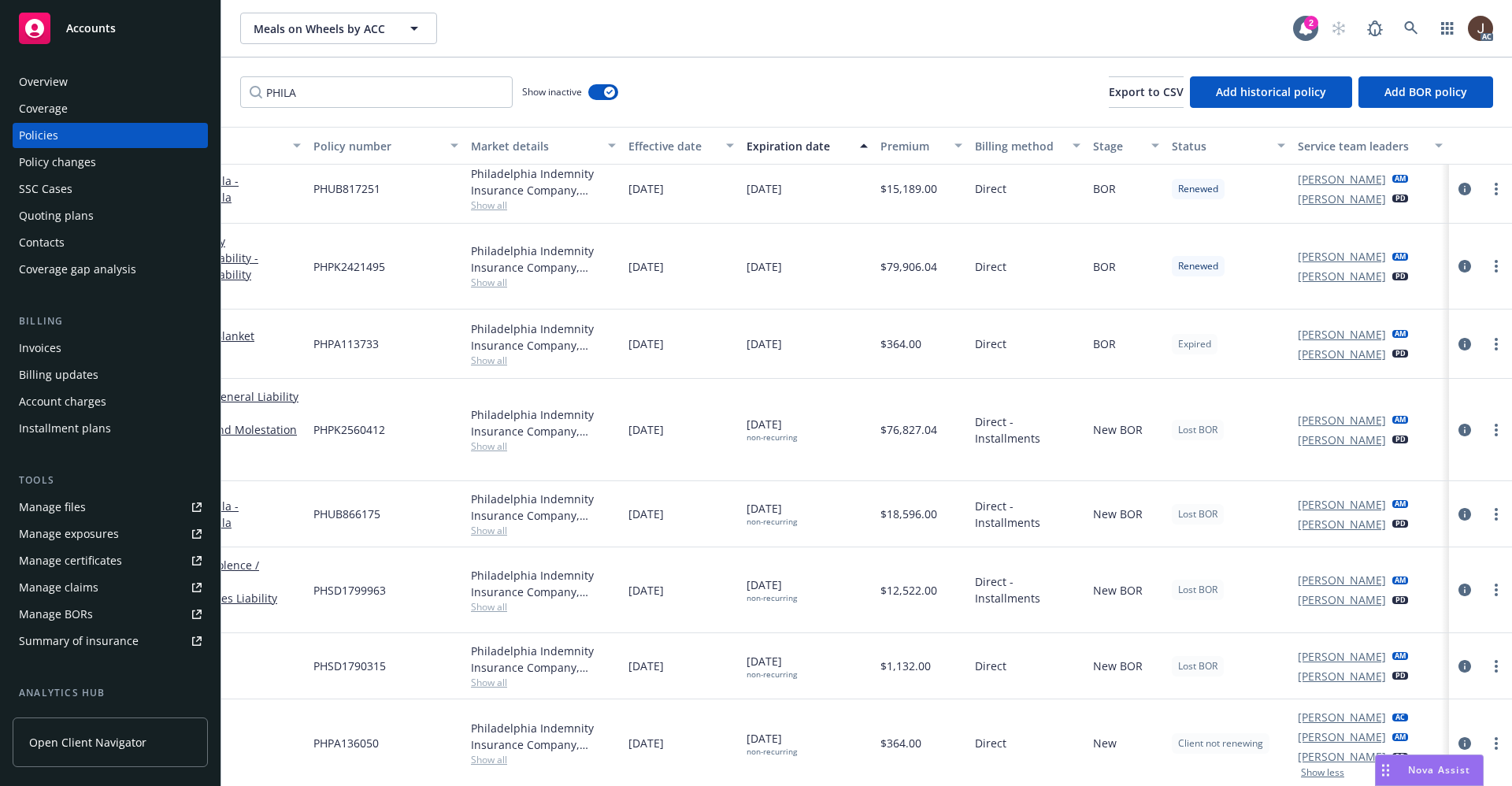
scroll to position [0, 245]
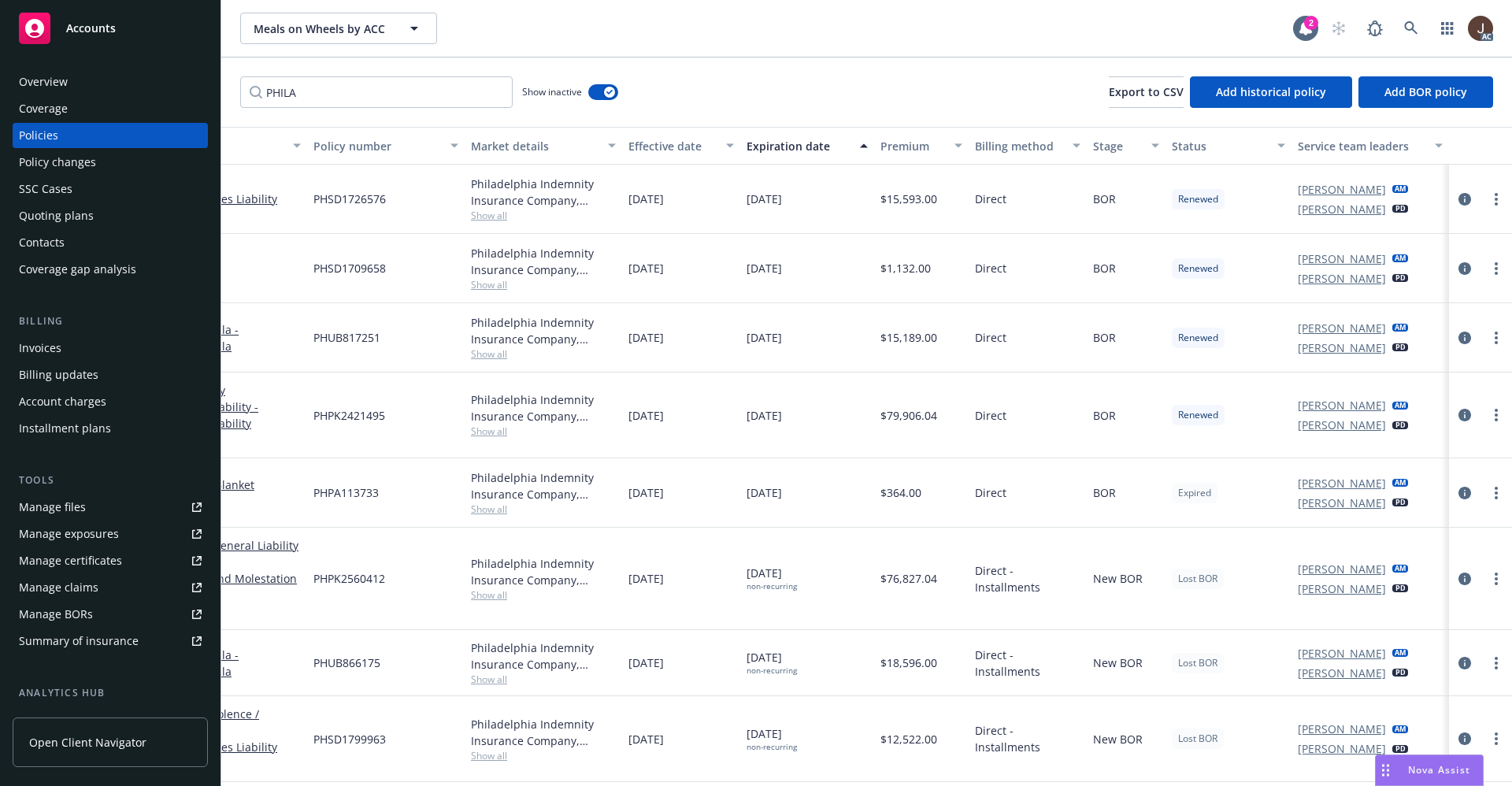
click at [570, 11] on div "Meals on Wheels by ACC Meals on Wheels by ACC 2 AC" at bounding box center [867, 28] width 1291 height 57
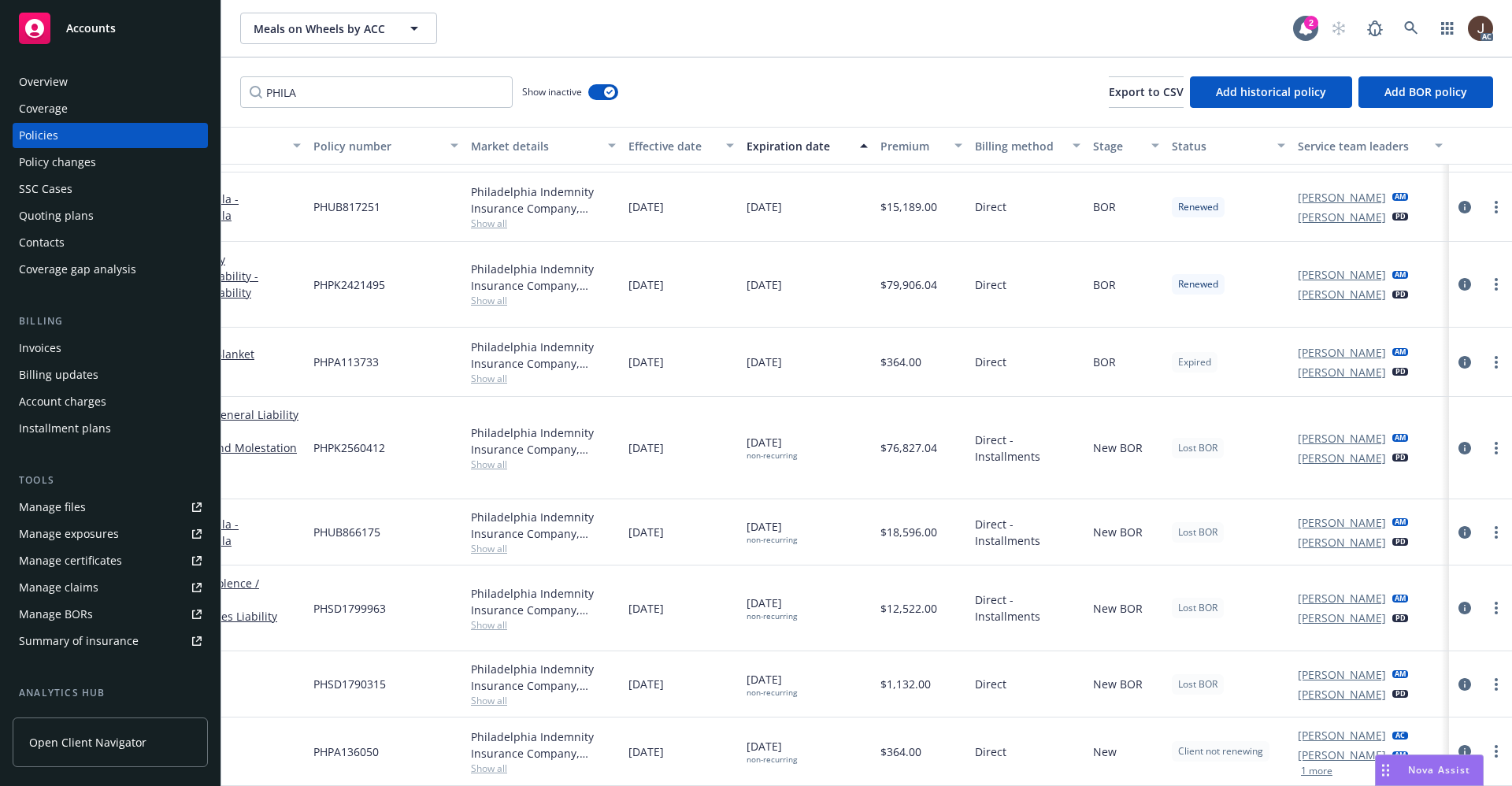
click at [54, 88] on div "Overview" at bounding box center [43, 83] width 49 height 26
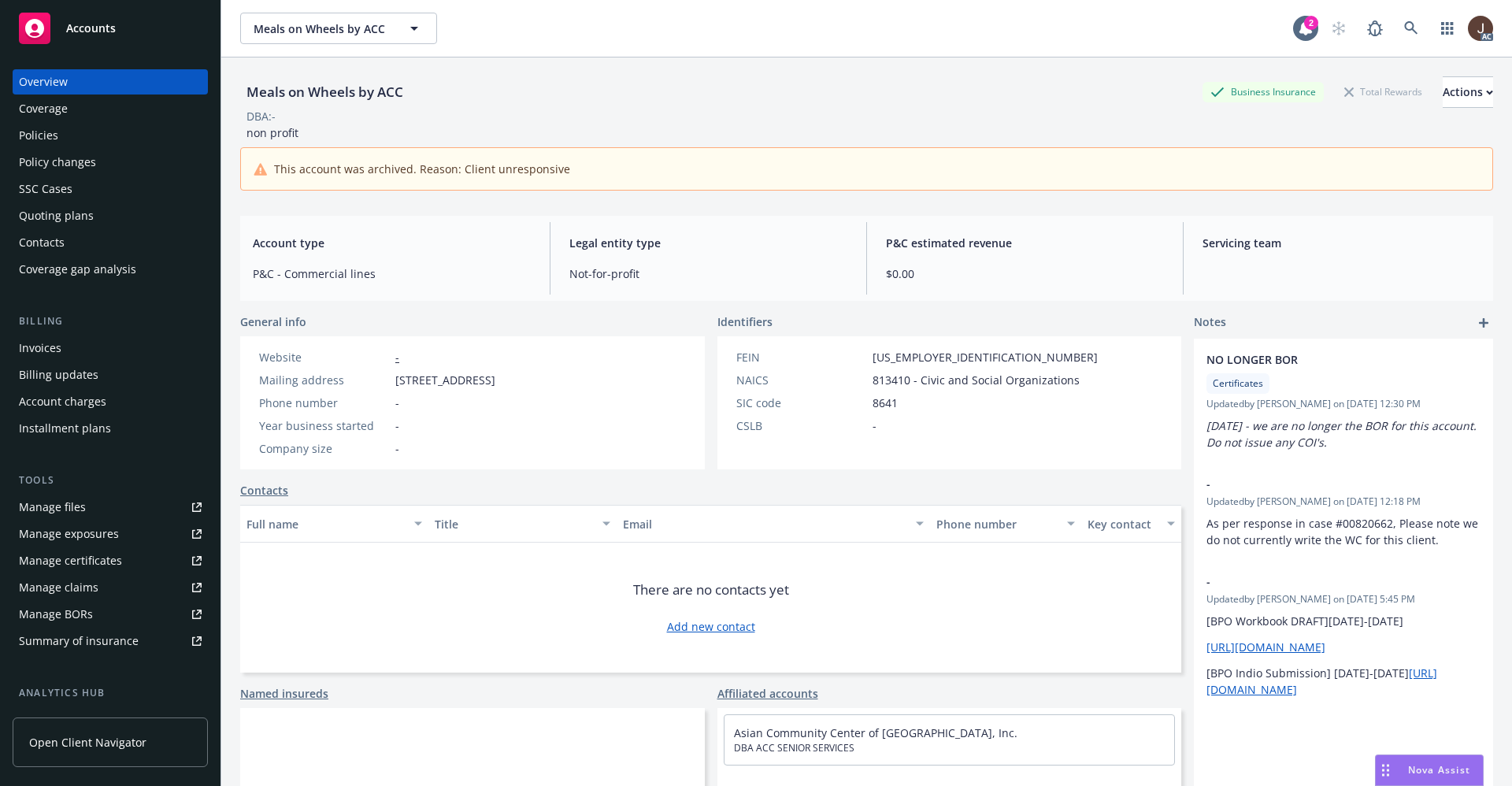
click at [326, 93] on div "Meals on Wheels by ACC" at bounding box center [324, 91] width 169 height 21
copy div "Meals on Wheels by ACC"
click at [634, 106] on div "Meals on Wheels by ACC Business Insurance Total Rewards Actions" at bounding box center [866, 92] width 1253 height 31
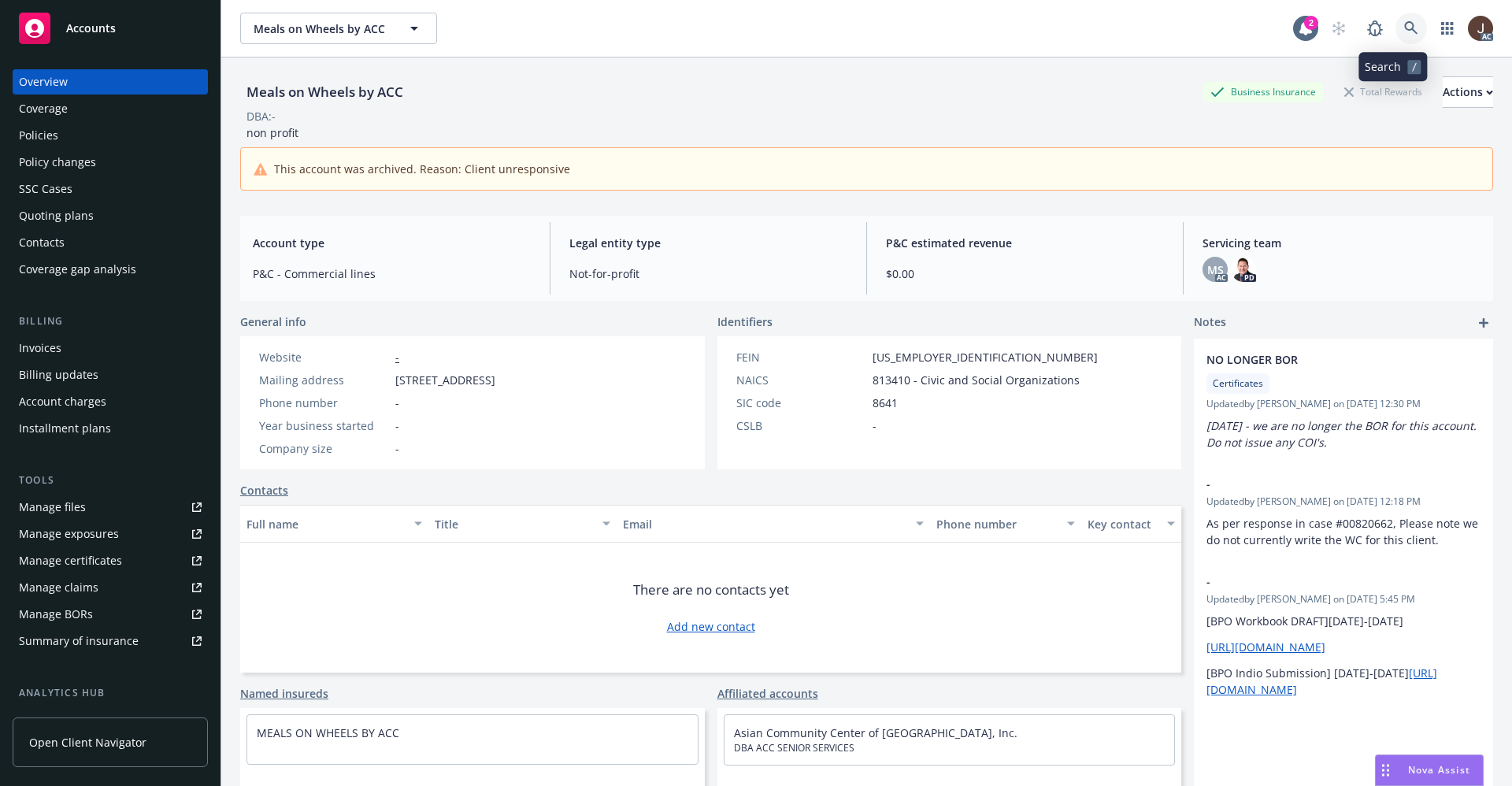
click at [1404, 33] on icon at bounding box center [1411, 28] width 14 height 14
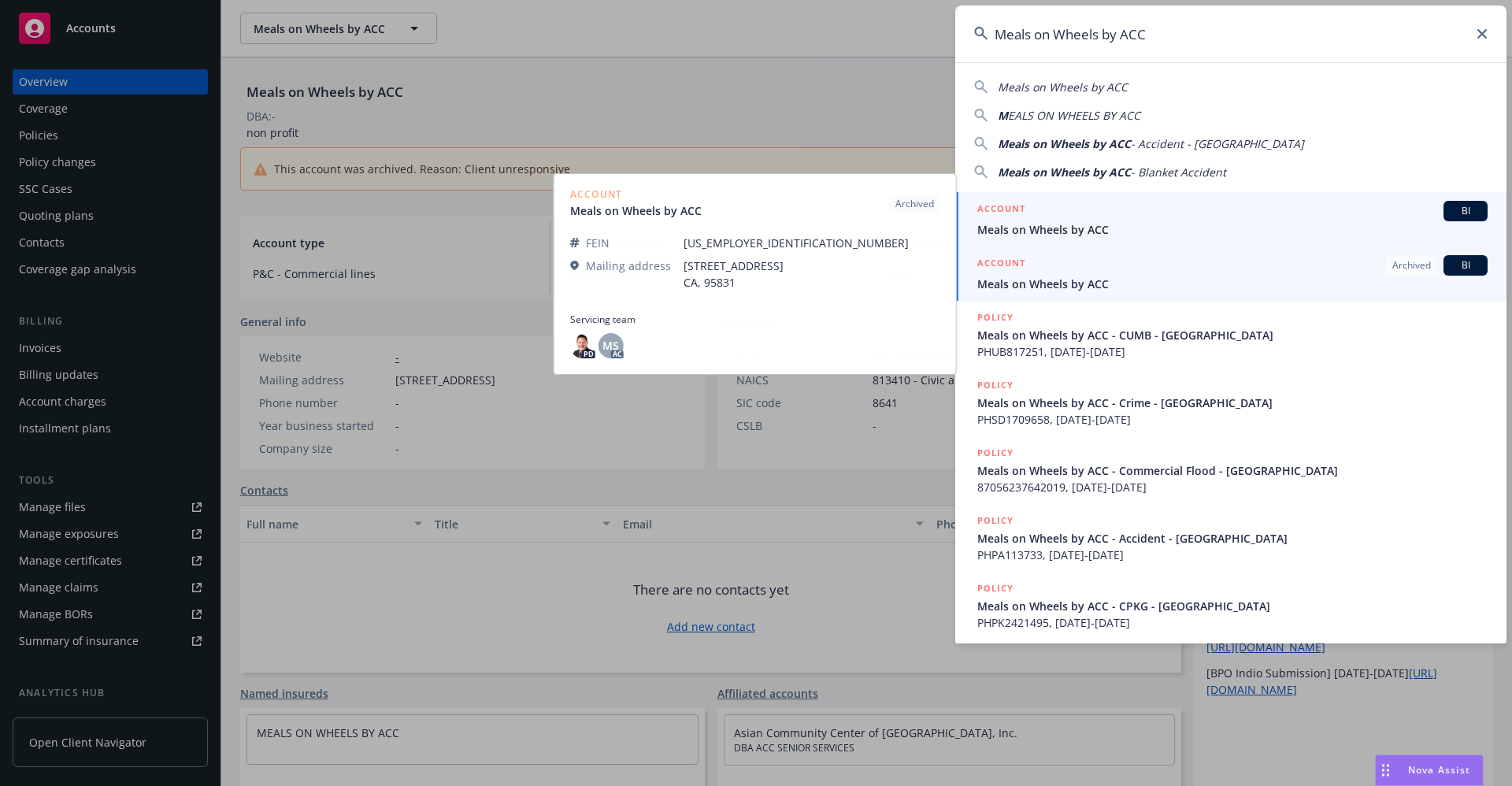
type input "Meals on Wheels by ACC"
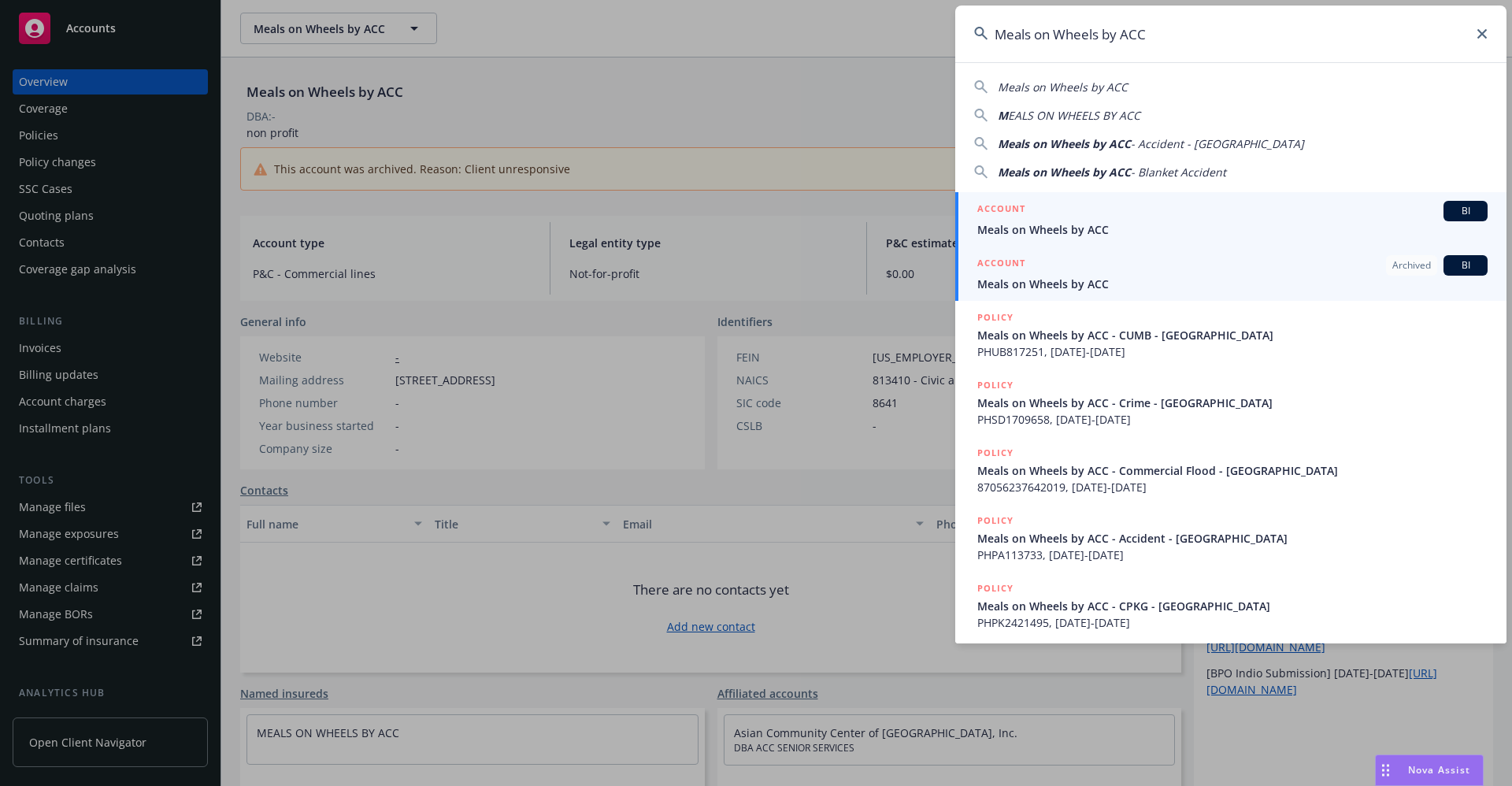
click at [1038, 233] on span "Meals on Wheels by ACC" at bounding box center [1232, 229] width 510 height 17
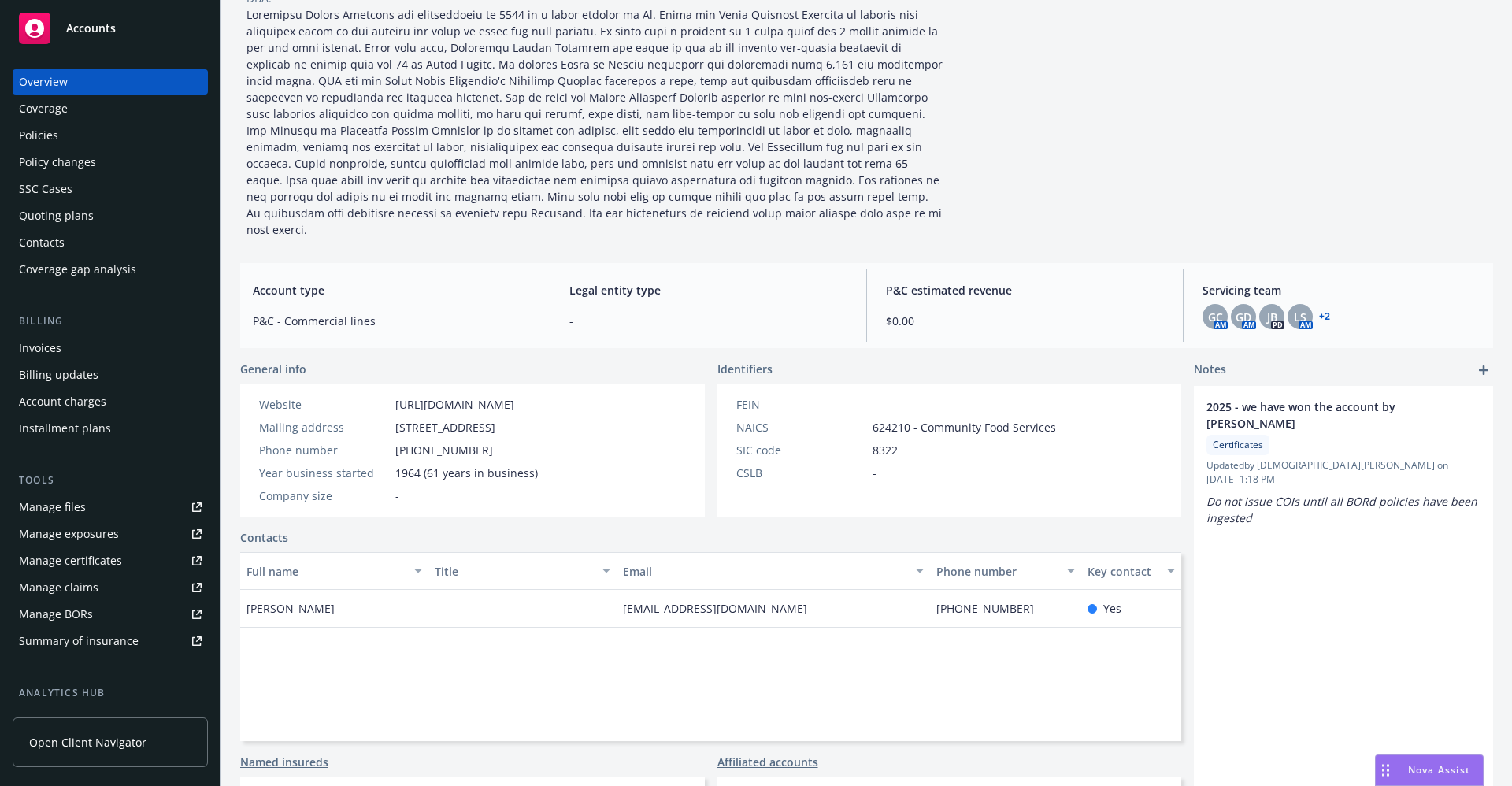
scroll to position [236, 0]
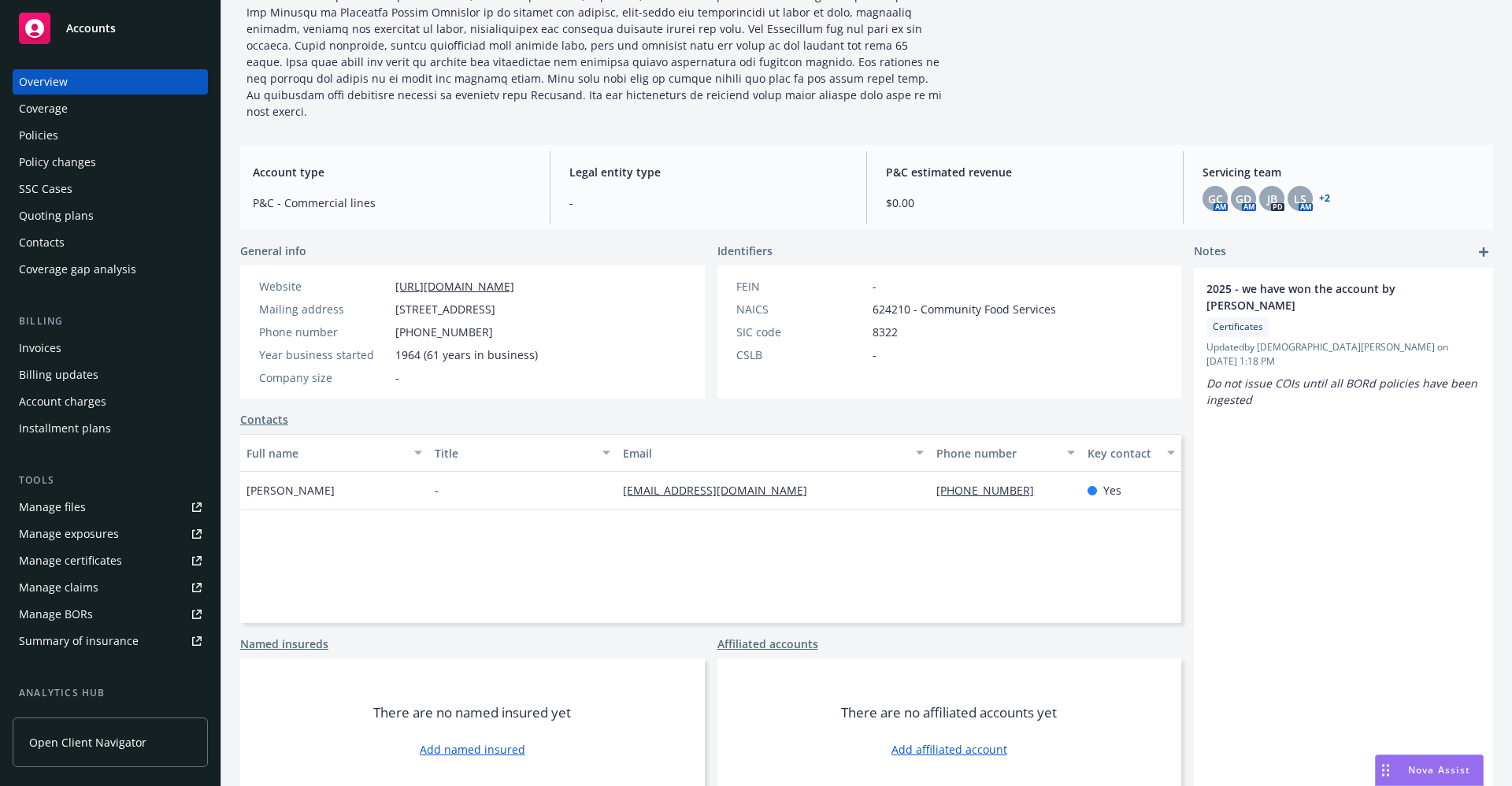
click at [29, 135] on div "Policies" at bounding box center [38, 136] width 39 height 26
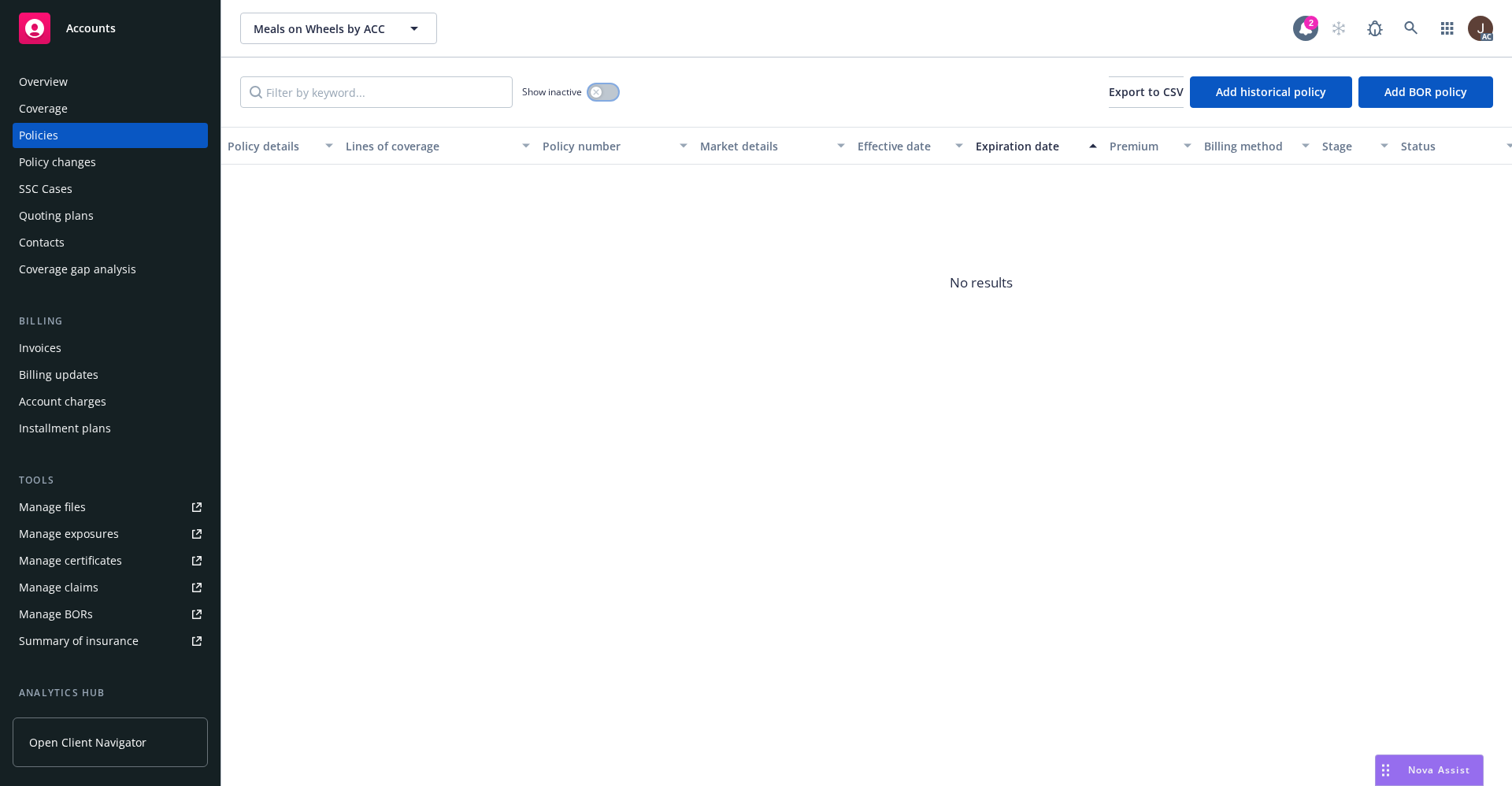
click at [605, 86] on button "button" at bounding box center [603, 92] width 29 height 16
click at [735, 89] on div "Show inactive Export to CSV Add historical policy Add BOR policy" at bounding box center [867, 92] width 1291 height 70
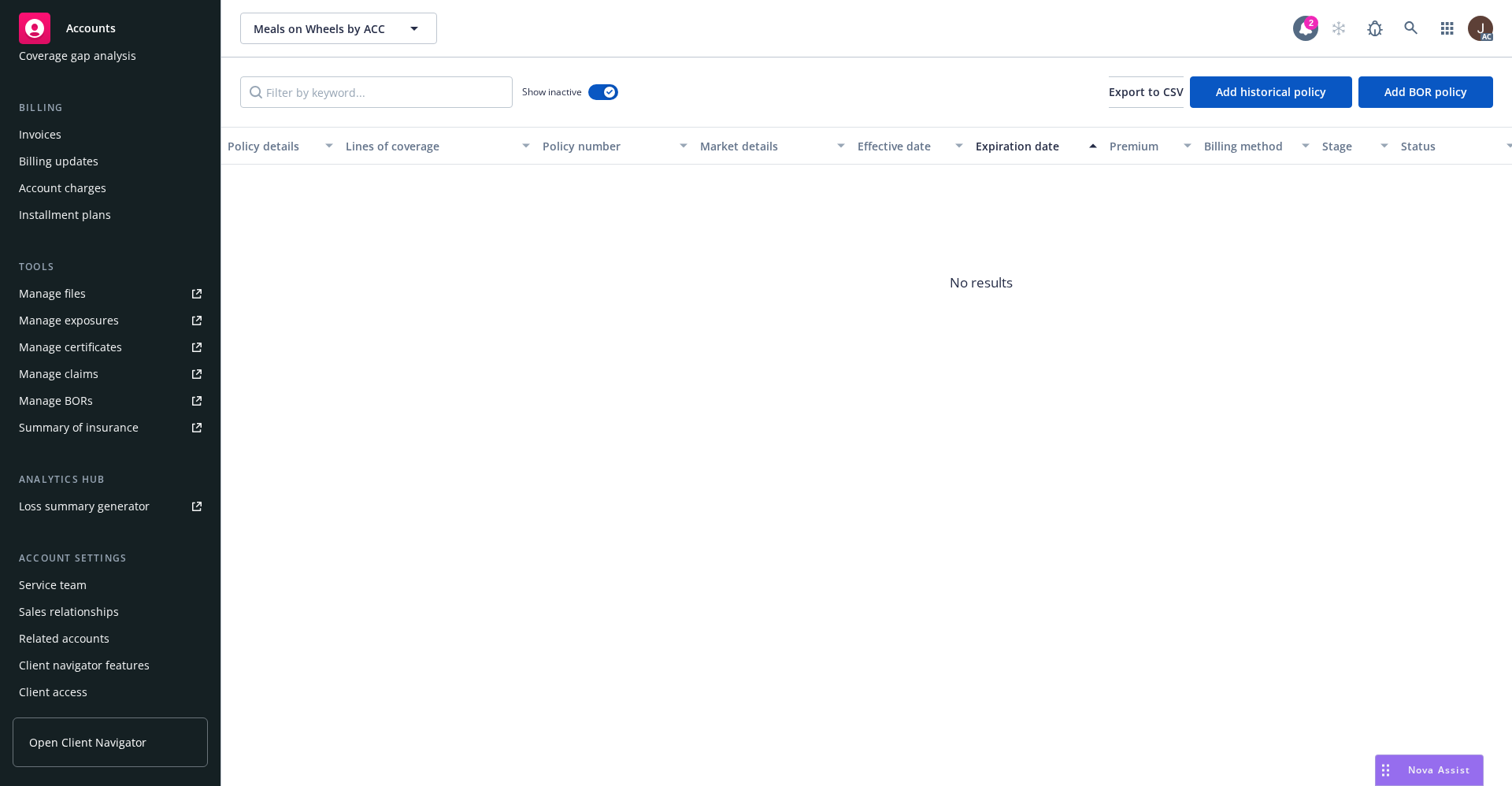
click at [62, 590] on div "Service team" at bounding box center [52, 586] width 68 height 26
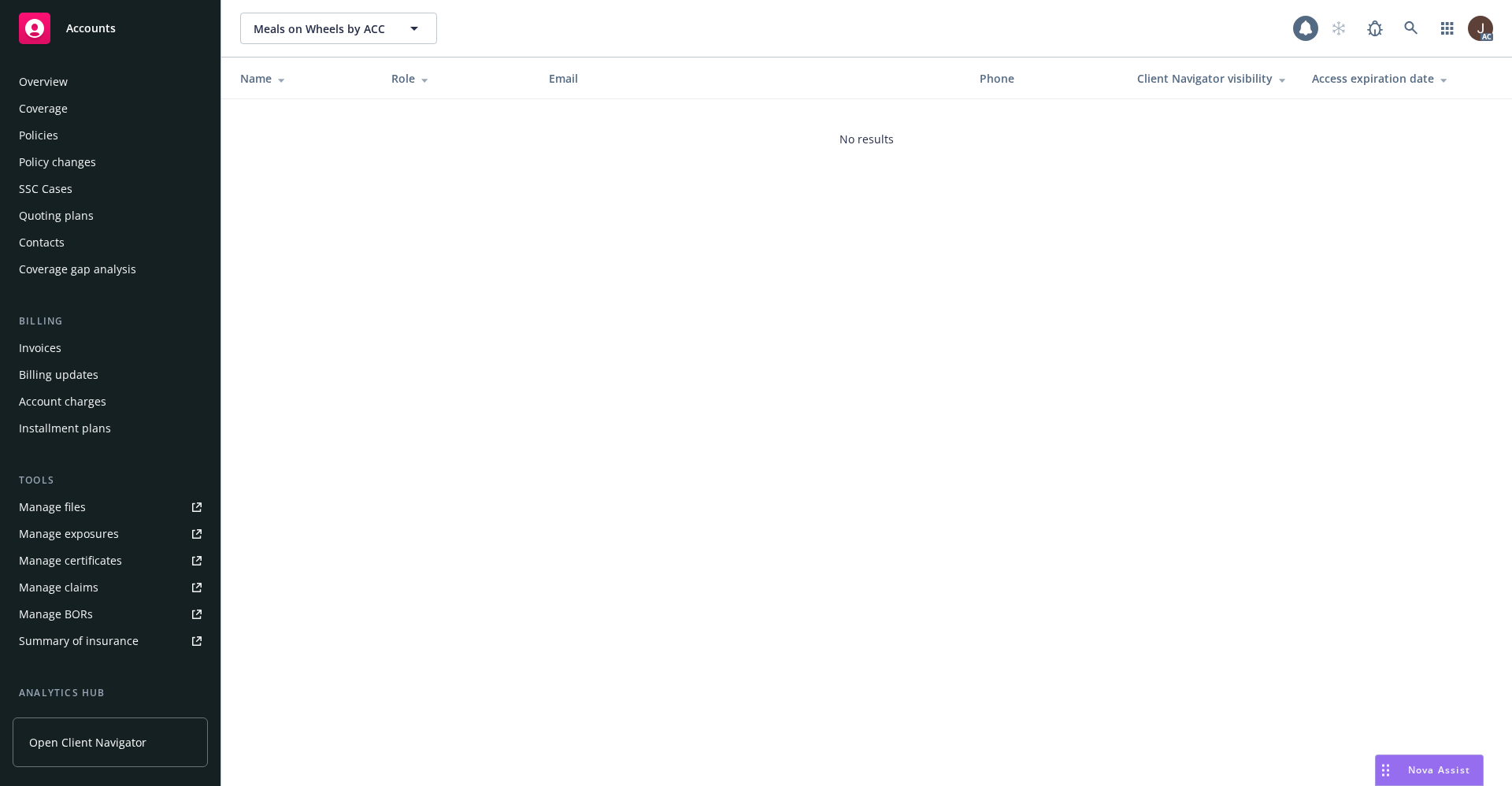
scroll to position [213, 0]
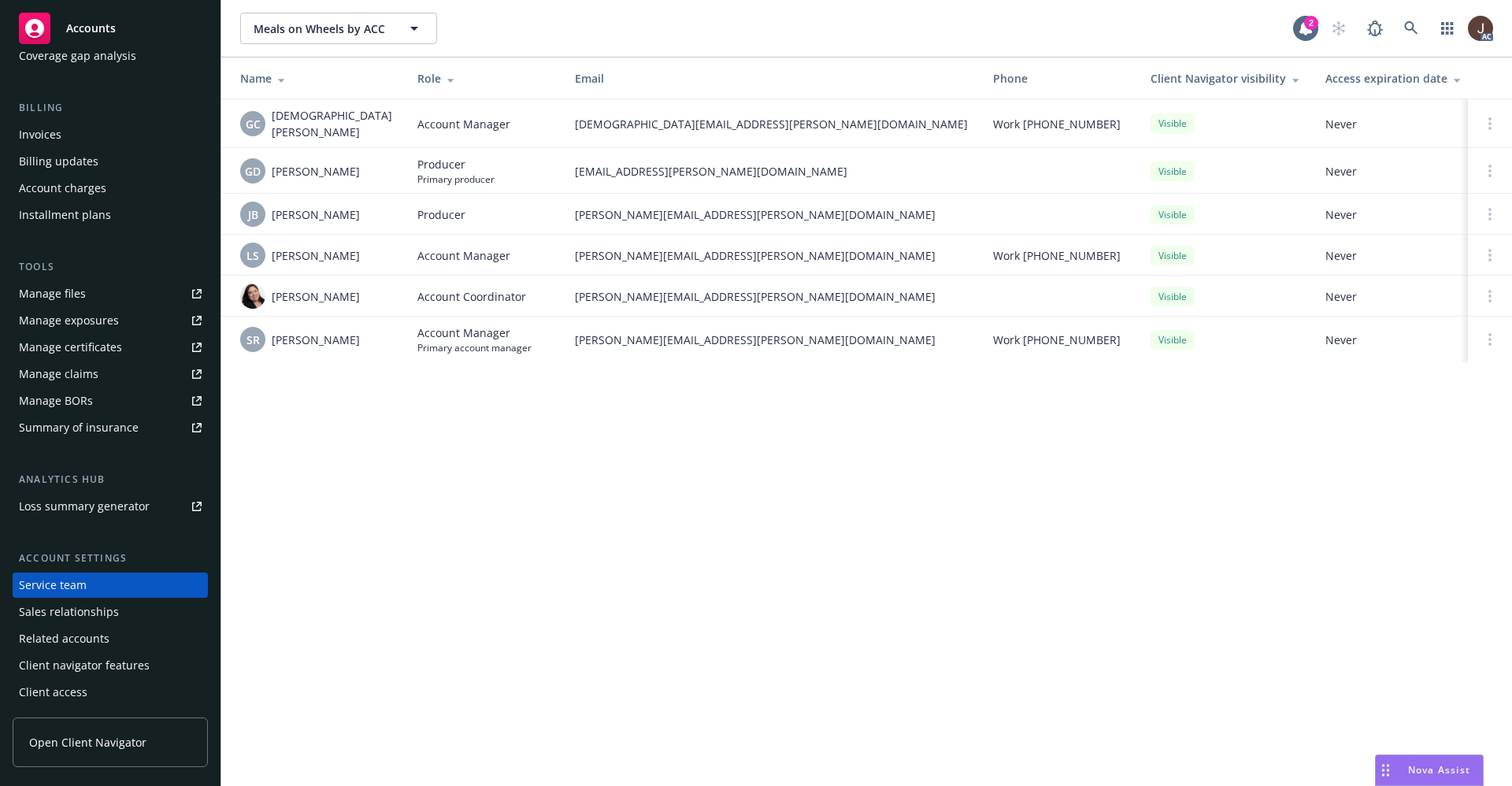
click at [381, 499] on div "Meals on Wheels by ACC Meals on Wheels by ACC 2 AC Name Role Email Phone Client…" at bounding box center [867, 393] width 1291 height 786
